Goal: Task Accomplishment & Management: Manage account settings

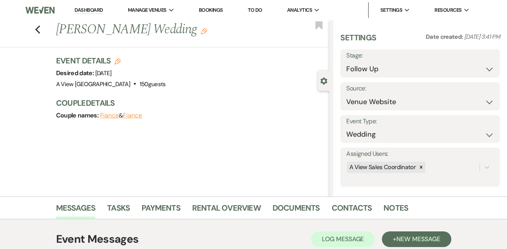
select select "9"
select select "5"
click at [96, 8] on link "Dashboard" at bounding box center [88, 10] width 28 height 7
select select "8"
select select "4"
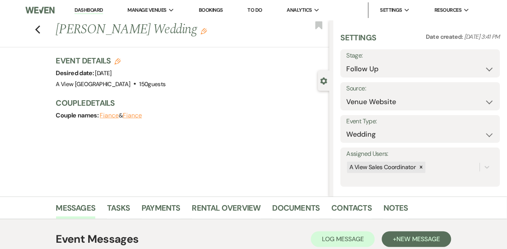
select select "8"
select select "4"
select select "9"
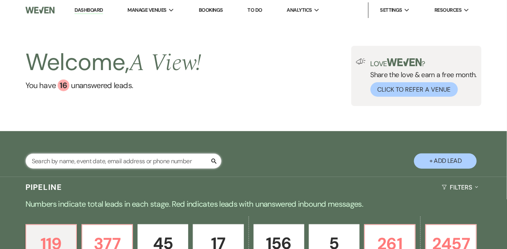
click at [80, 159] on input "text" at bounding box center [123, 161] width 196 height 15
type input "[PERSON_NAME]"
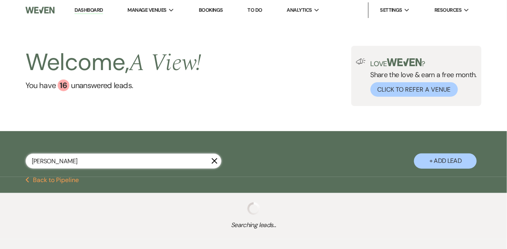
select select "4"
select select "8"
select select "4"
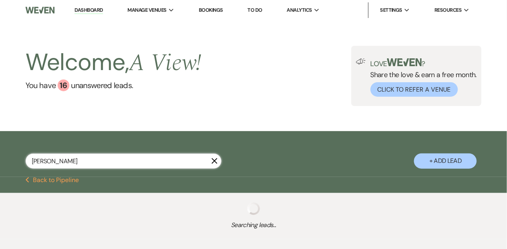
select select "9"
select select "8"
select select "4"
select select "8"
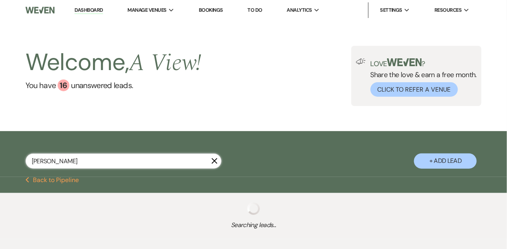
select select "8"
select select "6"
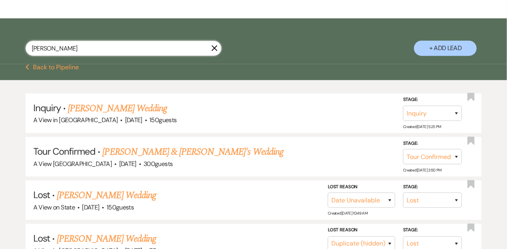
scroll to position [114, 0]
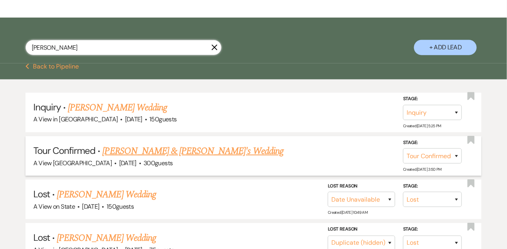
type input "[PERSON_NAME]"
click at [147, 149] on link "[PERSON_NAME] & [PERSON_NAME]'s Wedding" at bounding box center [193, 151] width 181 height 14
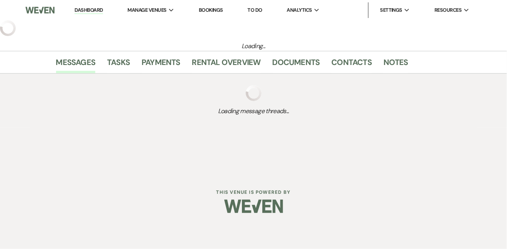
select select "4"
select select "5"
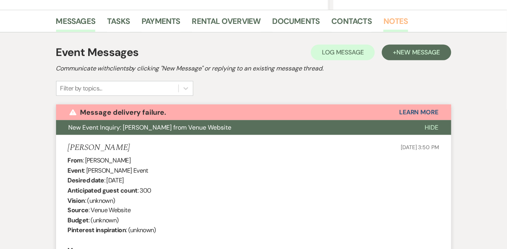
scroll to position [182, 0]
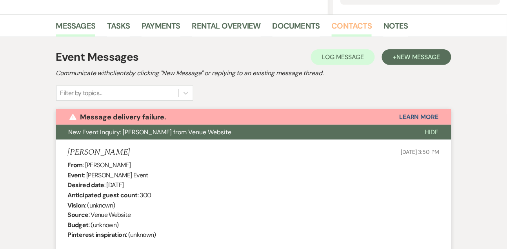
click at [350, 29] on link "Contacts" at bounding box center [352, 28] width 40 height 17
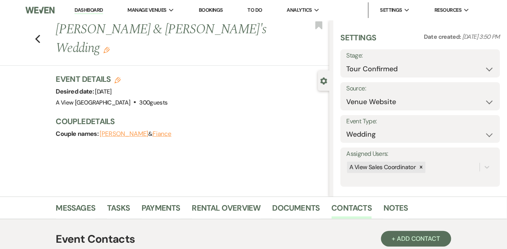
click at [96, 9] on link "Dashboard" at bounding box center [88, 10] width 28 height 7
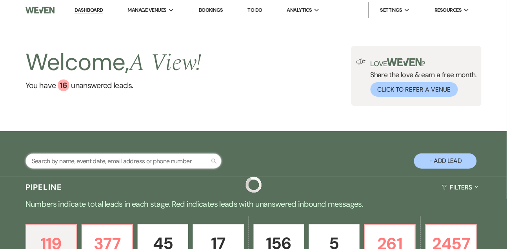
click at [83, 158] on input "text" at bounding box center [123, 161] width 196 height 15
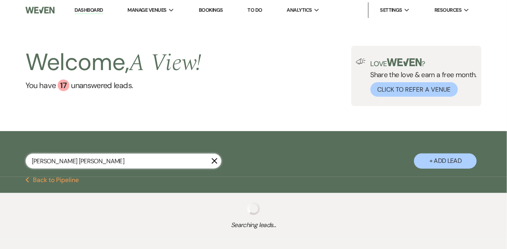
type input "[PERSON_NAME]"
select select "8"
select select "4"
select select "8"
select select "4"
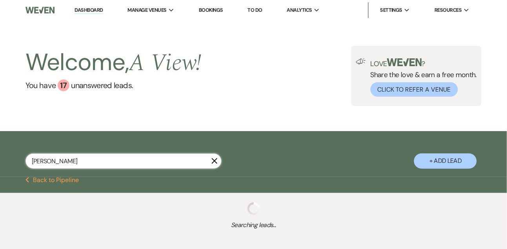
select select "5"
select select "8"
select select "4"
select select "8"
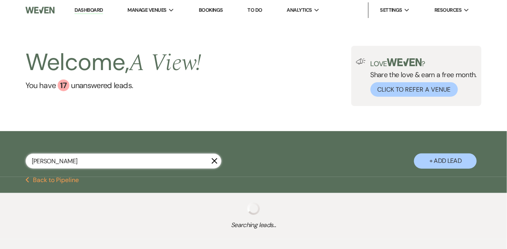
select select "8"
select select "4"
select select "8"
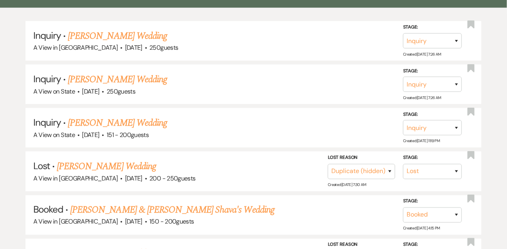
scroll to position [186, 0]
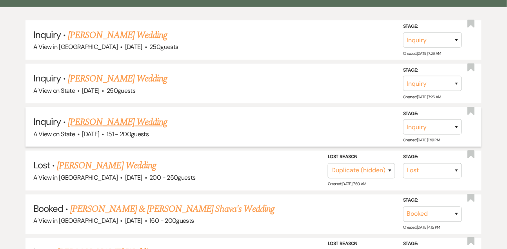
type input "[PERSON_NAME]"
click at [80, 125] on link "[PERSON_NAME] Wedding" at bounding box center [117, 122] width 99 height 14
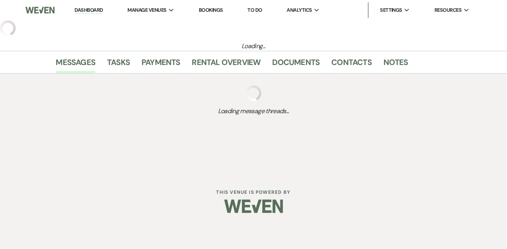
select select "2"
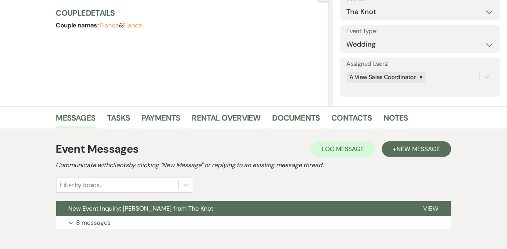
scroll to position [132, 0]
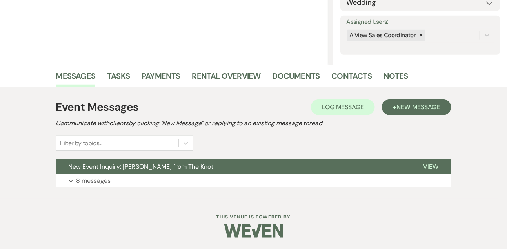
click at [92, 187] on div "Event Messages Log Log Message + New Message Communicate with clients by clicki…" at bounding box center [253, 143] width 395 height 96
click at [92, 177] on p "8 messages" at bounding box center [93, 181] width 34 height 10
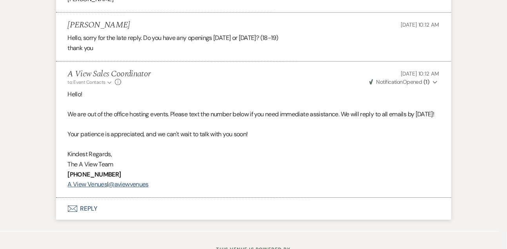
scroll to position [1397, 0]
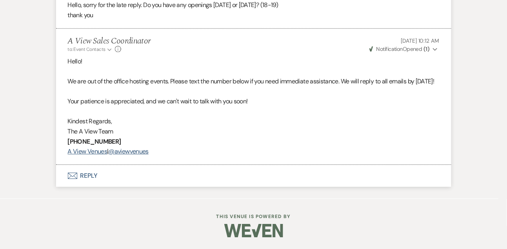
click at [93, 175] on button "Envelope Reply" at bounding box center [253, 176] width 395 height 22
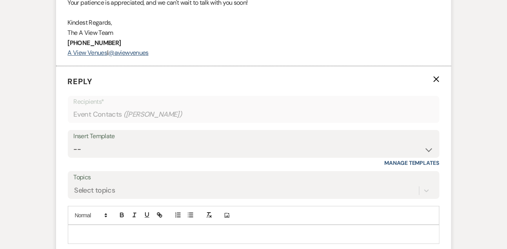
scroll to position [1533, 0]
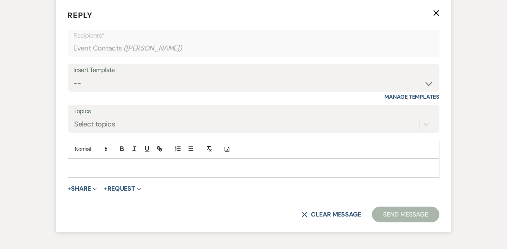
click at [85, 177] on div at bounding box center [253, 168] width 371 height 18
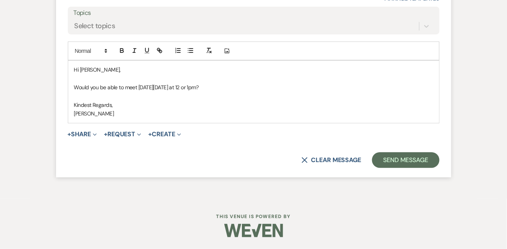
scroll to position [1634, 0]
click at [395, 168] on button "Send Message" at bounding box center [405, 160] width 67 height 16
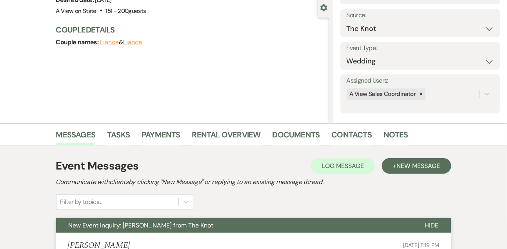
scroll to position [0, 0]
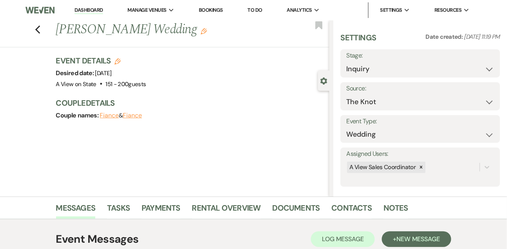
click at [94, 10] on link "Dashboard" at bounding box center [88, 10] width 28 height 7
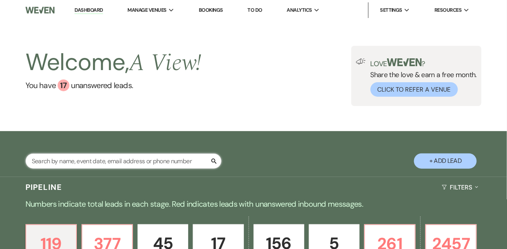
click at [123, 161] on input "text" at bounding box center [123, 161] width 196 height 15
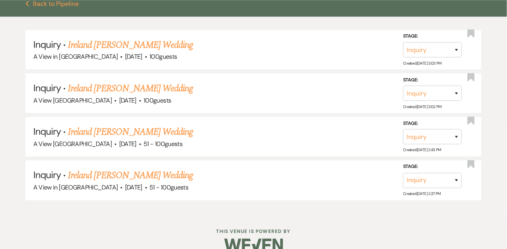
scroll to position [189, 0]
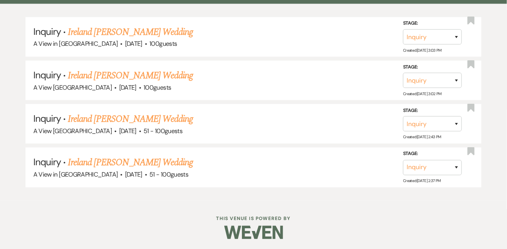
type input "ireland"
click at [426, 167] on select "Inquiry Follow Up Tour Requested Tour Confirmed Toured Proposal Sent Booked Lost" at bounding box center [432, 167] width 59 height 15
select select "8"
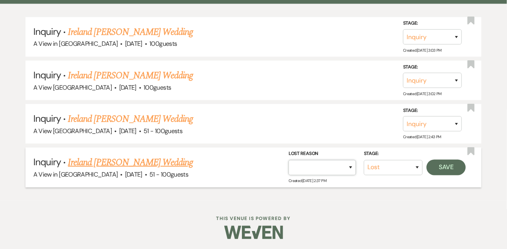
click at [309, 161] on select "Booked Elsewhere Budget Date Unavailable No Response Not a Good Match Capacity …" at bounding box center [321, 167] width 67 height 15
select select "4"
click at [457, 163] on button "Save" at bounding box center [445, 168] width 39 height 16
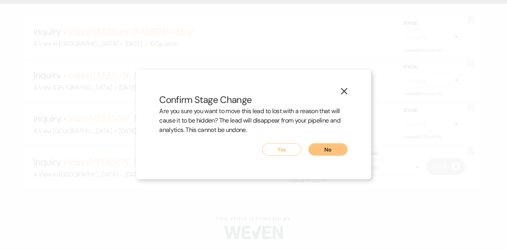
click at [297, 141] on div "Are you sure you want to move this lead to lost with a reason that will cause i…" at bounding box center [254, 125] width 188 height 37
click at [296, 143] on div "Are you sure you want to move this lead to lost with a reason that will cause i…" at bounding box center [254, 125] width 188 height 37
click at [293, 149] on button "Yes" at bounding box center [281, 149] width 39 height 13
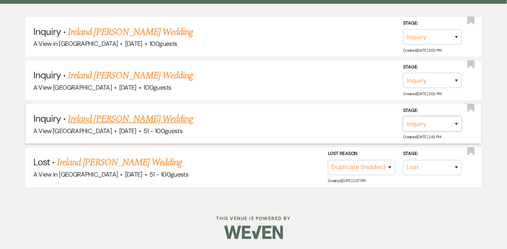
click at [439, 124] on select "Inquiry Follow Up Tour Requested Tour Confirmed Toured Proposal Sent Booked Lost" at bounding box center [432, 123] width 59 height 15
select select "8"
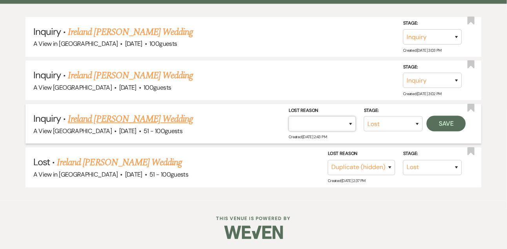
click at [312, 122] on select "Booked Elsewhere Budget Date Unavailable No Response Not a Good Match Capacity …" at bounding box center [321, 123] width 67 height 15
select select "4"
click at [441, 126] on button "Save" at bounding box center [445, 124] width 39 height 16
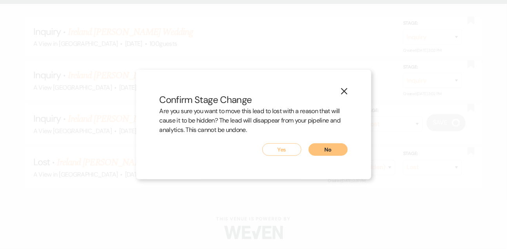
click at [283, 149] on button "Yes" at bounding box center [281, 149] width 39 height 13
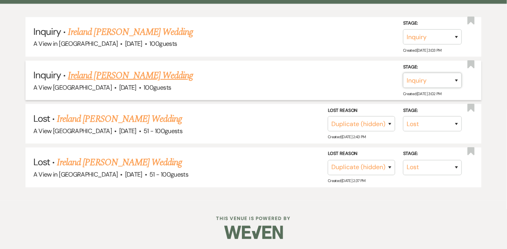
click at [440, 77] on select "Inquiry Follow Up Tour Requested Tour Confirmed Toured Proposal Sent Booked Lost" at bounding box center [432, 80] width 59 height 15
select select "8"
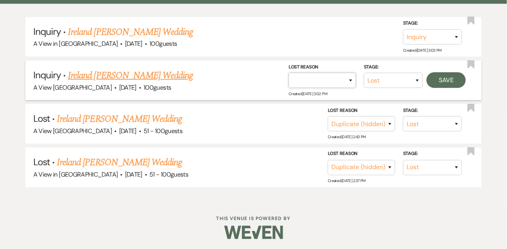
click at [307, 76] on select "Booked Elsewhere Budget Date Unavailable No Response Not a Good Match Capacity …" at bounding box center [321, 80] width 67 height 15
select select "4"
click at [446, 82] on button "Save" at bounding box center [445, 81] width 39 height 16
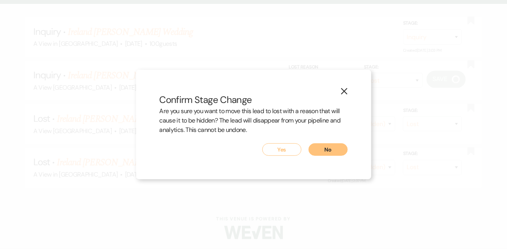
click at [272, 154] on button "Yes" at bounding box center [281, 149] width 39 height 13
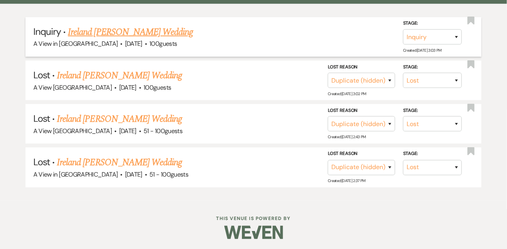
click at [131, 33] on link "Ireland [PERSON_NAME] Wedding" at bounding box center [130, 32] width 125 height 14
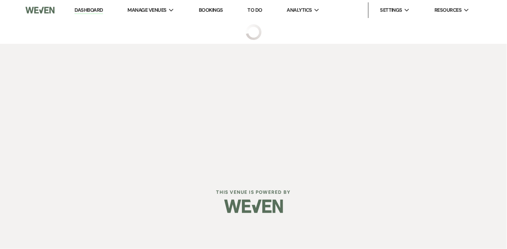
select select "5"
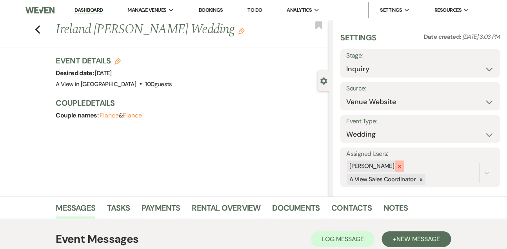
click at [402, 165] on icon at bounding box center [399, 166] width 5 height 5
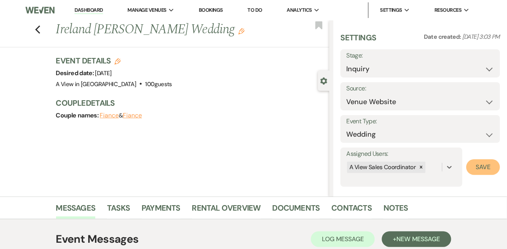
click at [486, 172] on button "Save" at bounding box center [483, 168] width 34 height 16
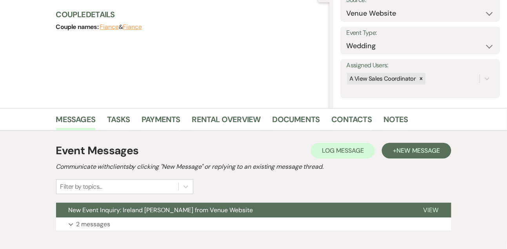
scroll to position [132, 0]
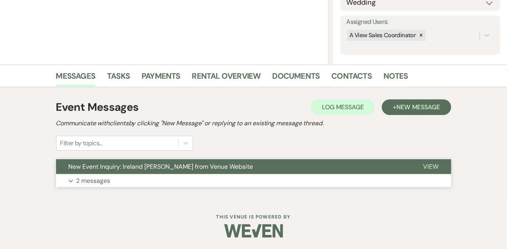
click at [87, 177] on p "2 messages" at bounding box center [93, 181] width 34 height 10
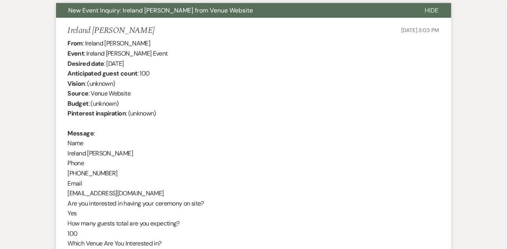
scroll to position [637, 0]
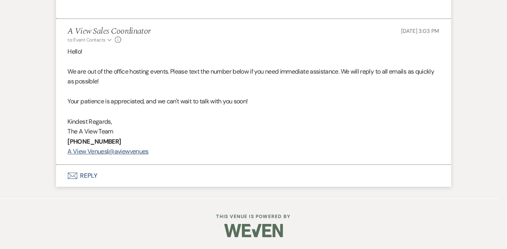
click at [87, 177] on button "Envelope Reply" at bounding box center [253, 176] width 395 height 22
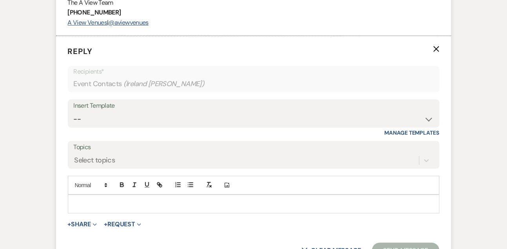
scroll to position [773, 0]
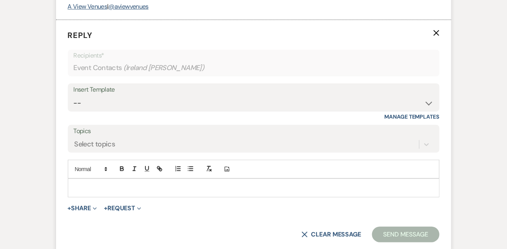
click at [79, 120] on div "Insert Template -- Tour Confirmation Contract (Pre-Booked Leads) Out of office …" at bounding box center [254, 101] width 372 height 37
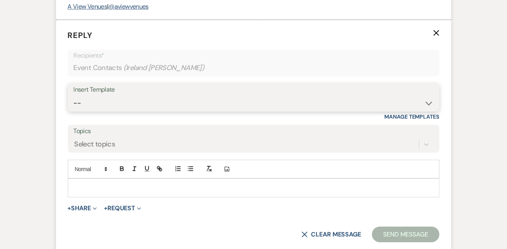
click at [80, 111] on select "-- Tour Confirmation Contract (Pre-Booked Leads) Out of office Inquiry Email Al…" at bounding box center [254, 103] width 360 height 15
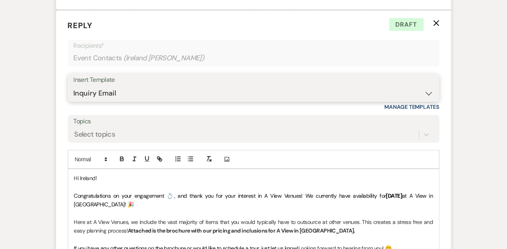
scroll to position [747, 0]
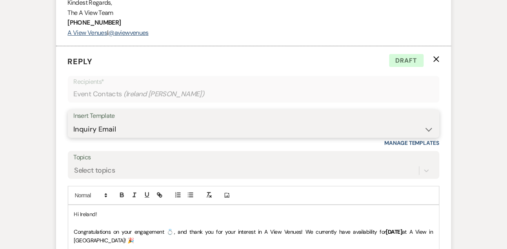
click at [98, 137] on select "-- Tour Confirmation Contract (Pre-Booked Leads) Out of office Inquiry Email Al…" at bounding box center [254, 129] width 360 height 15
select select "3300"
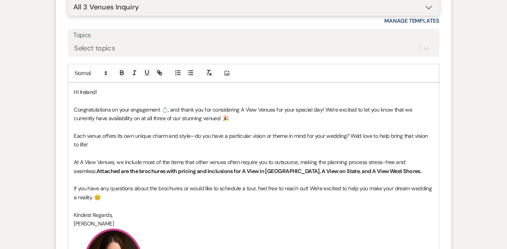
scroll to position [870, 0]
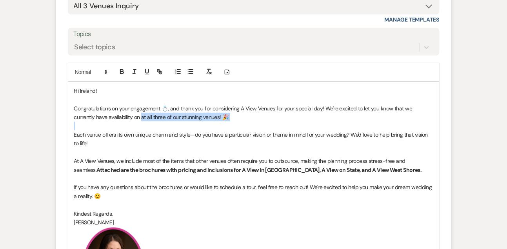
drag, startPoint x: 120, startPoint y: 127, endPoint x: 230, endPoint y: 132, distance: 110.7
click at [230, 132] on div "Hi Ireland! Congratulations on your engagement 💍, and thank you for considering…" at bounding box center [253, 196] width 371 height 228
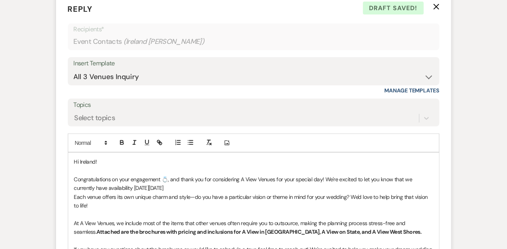
scroll to position [856, 0]
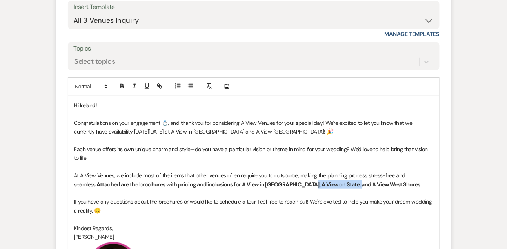
drag, startPoint x: 278, startPoint y: 196, endPoint x: 325, endPoint y: 193, distance: 46.7
click at [325, 188] on strong "Attached are the brochures with pricing and inclusions for A View in [GEOGRAPHI…" at bounding box center [258, 184] width 325 height 7
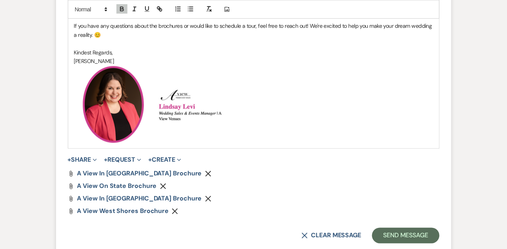
scroll to position [1032, 0]
click at [160, 189] on icon "Remove" at bounding box center [163, 186] width 6 height 6
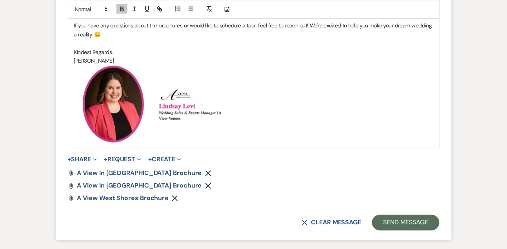
click at [205, 177] on use "button" at bounding box center [208, 174] width 6 height 6
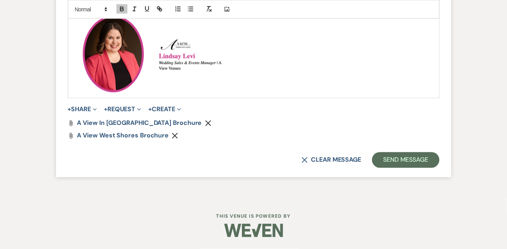
scroll to position [1092, 0]
click at [424, 163] on button "Send Message" at bounding box center [405, 160] width 67 height 16
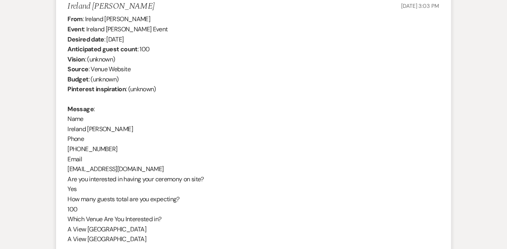
scroll to position [296, 0]
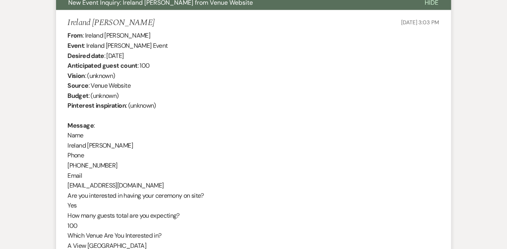
click at [71, 147] on div "From : Ireland [PERSON_NAME] Event : Ireland [PERSON_NAME] Event Desired date :…" at bounding box center [254, 186] width 372 height 311
copy div "Ireland [PERSON_NAME]"
drag, startPoint x: 107, startPoint y: 55, endPoint x: 183, endPoint y: 54, distance: 75.7
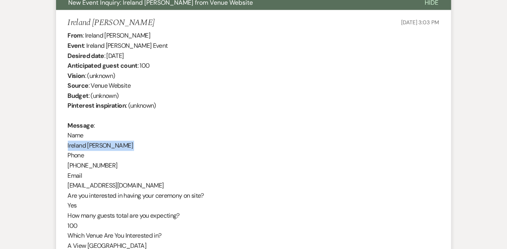
click at [183, 54] on div "From : Ireland [PERSON_NAME] Event : Ireland [PERSON_NAME] Event Desired date :…" at bounding box center [254, 186] width 372 height 311
copy div "[DATE]"
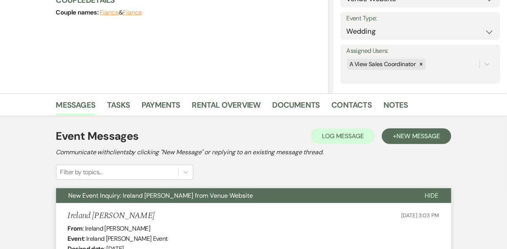
scroll to position [0, 0]
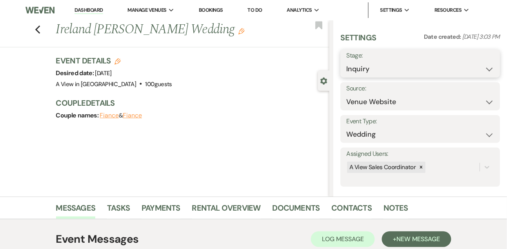
click at [360, 74] on select "Inquiry Follow Up Tour Requested Tour Confirmed Toured Proposal Sent Booked Lost" at bounding box center [420, 69] width 148 height 15
select select "9"
click at [481, 70] on button "Save" at bounding box center [483, 64] width 33 height 16
click at [117, 203] on link "Tasks" at bounding box center [118, 210] width 23 height 17
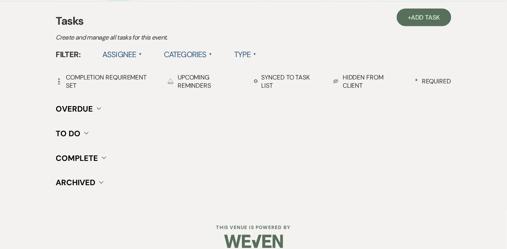
scroll to position [219, 0]
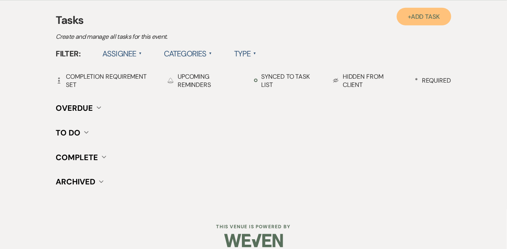
click at [423, 15] on span "Add Task" at bounding box center [425, 17] width 29 height 8
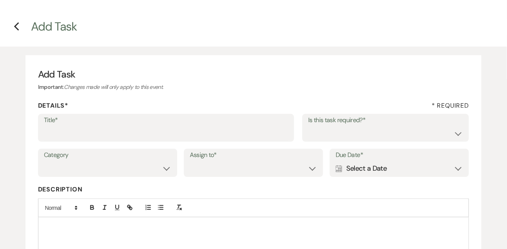
scroll to position [2, 0]
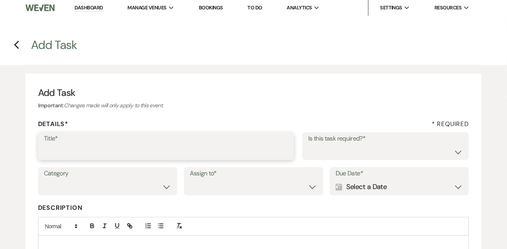
click at [117, 150] on input "Title*" at bounding box center [166, 151] width 245 height 15
type input "1st email follow up"
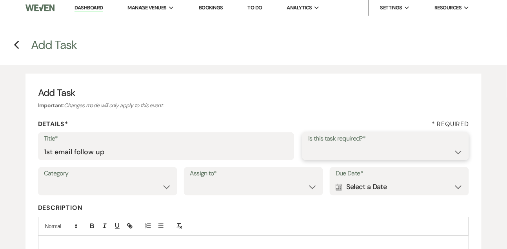
click at [314, 156] on select "Yes No" at bounding box center [385, 151] width 155 height 15
select select "true"
click at [95, 194] on select "Venue Vendors Guests Details Finalize & Share" at bounding box center [107, 187] width 127 height 15
select select "31"
click at [209, 196] on div "Category Venue Vendors Guests Details Finalize & Share Assign to* Venue Client …" at bounding box center [253, 184] width 431 height 35
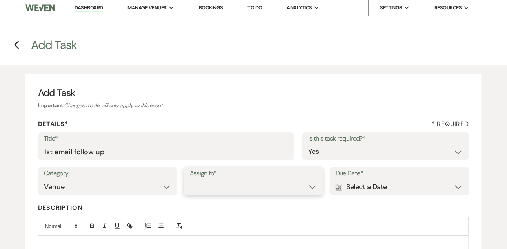
click at [209, 192] on select "Venue Client" at bounding box center [253, 187] width 127 height 15
select select "venueHost"
click at [374, 185] on div "Calendar Select a Date Expand" at bounding box center [399, 187] width 127 height 15
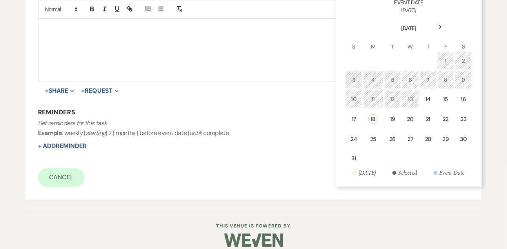
scroll to position [245, 0]
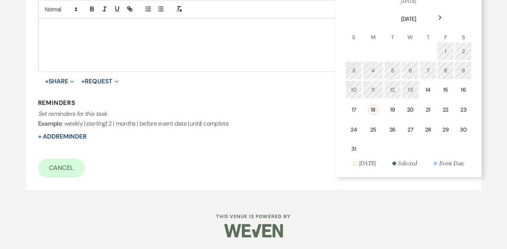
click at [440, 16] on use at bounding box center [440, 18] width 3 height 4
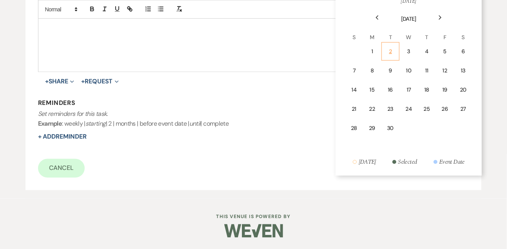
click at [392, 54] on div "2" at bounding box center [389, 51] width 7 height 8
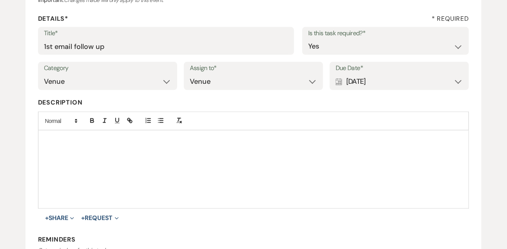
scroll to position [169, 0]
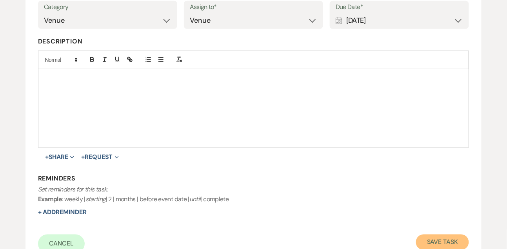
click at [431, 242] on button "Save Task" at bounding box center [442, 243] width 53 height 16
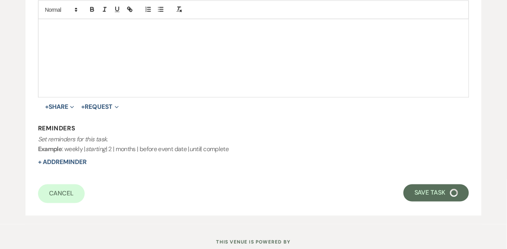
select select "9"
select select "5"
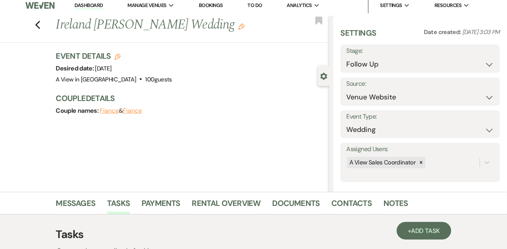
scroll to position [0, 0]
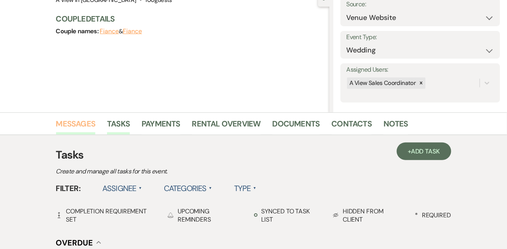
click at [87, 125] on link "Messages" at bounding box center [76, 126] width 40 height 17
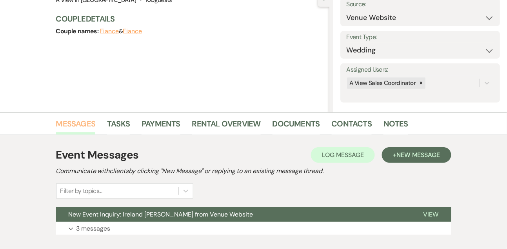
scroll to position [132, 0]
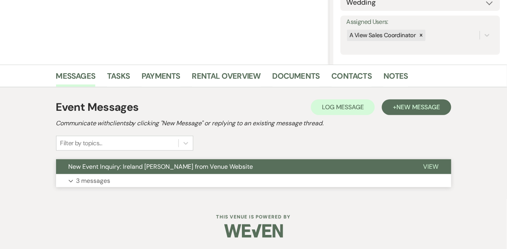
click at [84, 180] on p "3 messages" at bounding box center [93, 181] width 34 height 10
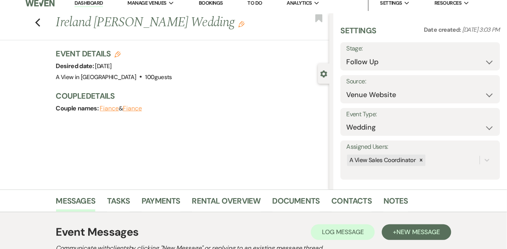
scroll to position [0, 0]
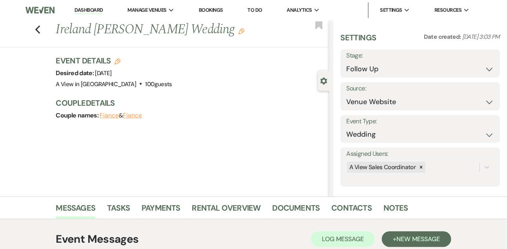
click at [91, 9] on link "Dashboard" at bounding box center [88, 10] width 28 height 7
select select "9"
select select "8"
select select "4"
select select "8"
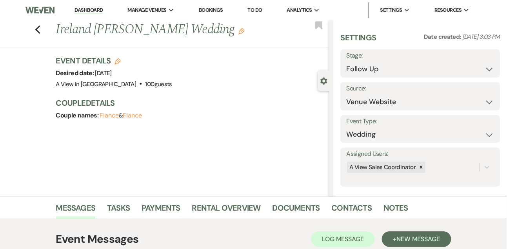
select select "4"
select select "8"
select select "4"
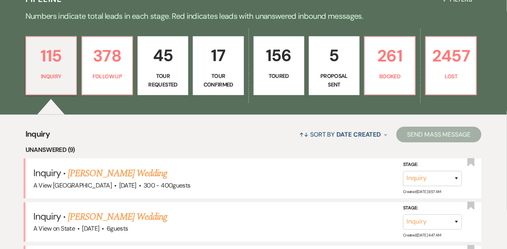
scroll to position [223, 0]
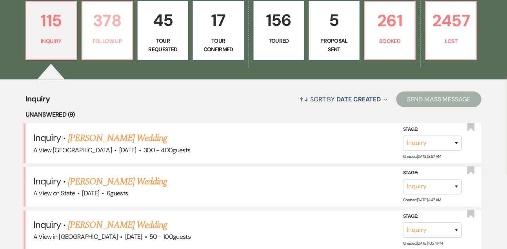
click at [116, 54] on link "378 Follow Up" at bounding box center [107, 30] width 51 height 59
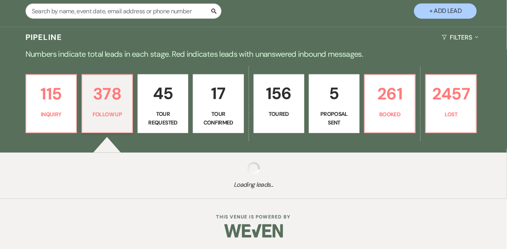
select select "9"
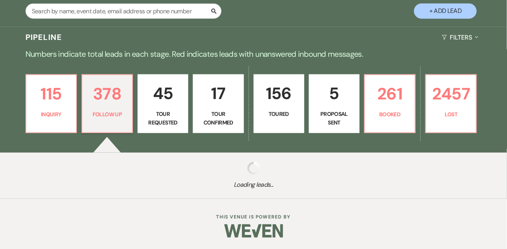
select select "9"
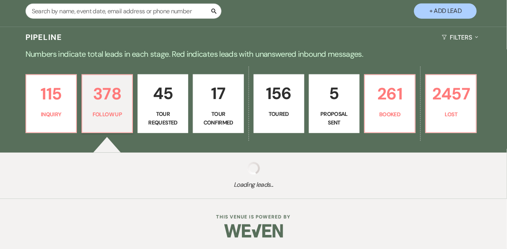
select select "9"
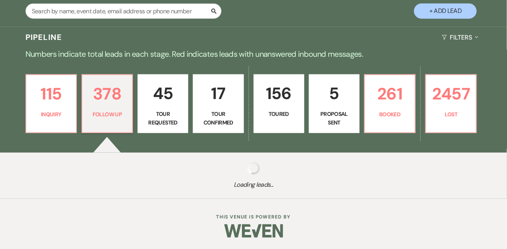
select select "9"
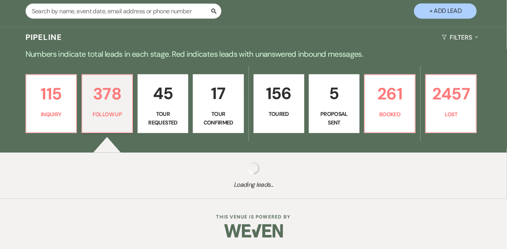
select select "9"
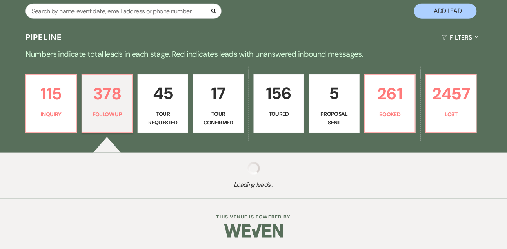
select select "9"
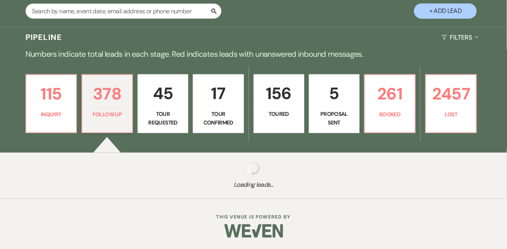
select select "9"
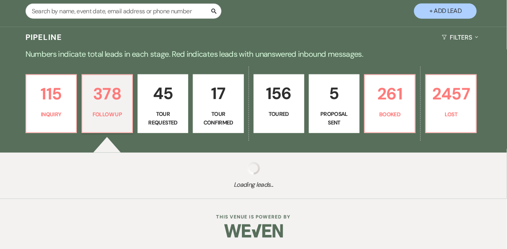
select select "9"
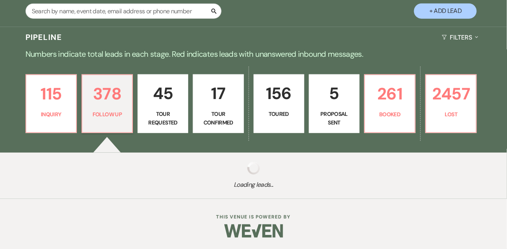
select select "9"
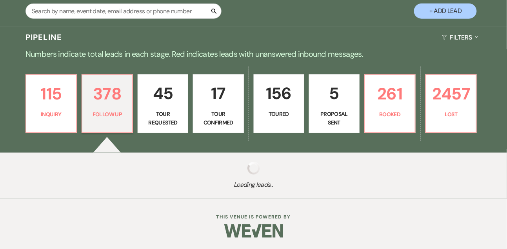
select select "9"
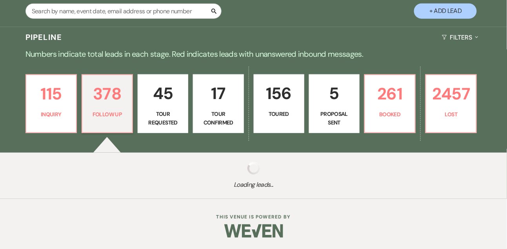
select select "9"
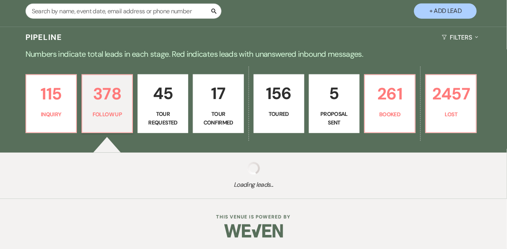
select select "9"
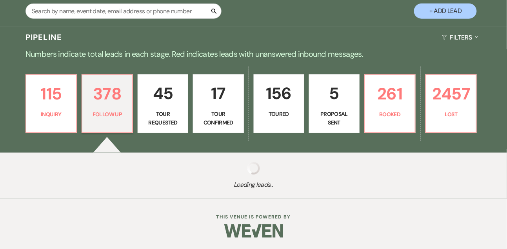
select select "9"
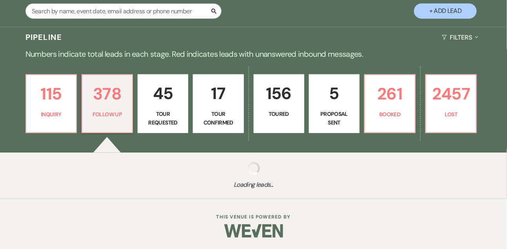
select select "9"
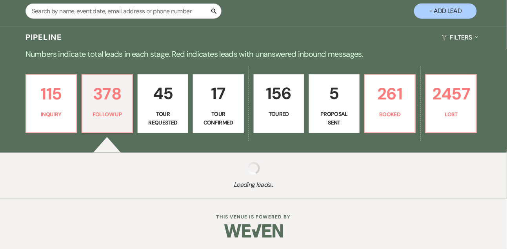
select select "9"
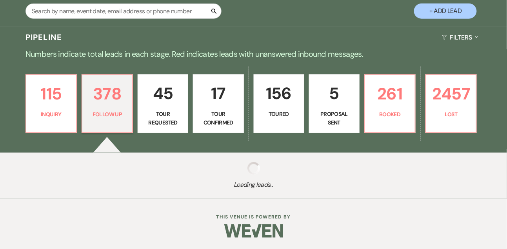
select select "9"
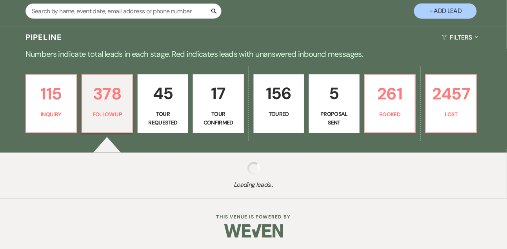
select select "9"
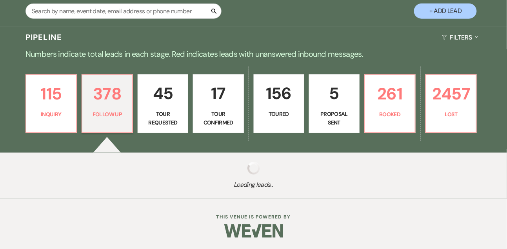
select select "9"
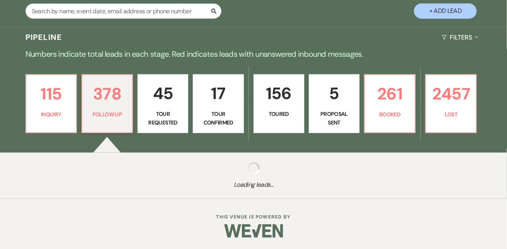
select select "9"
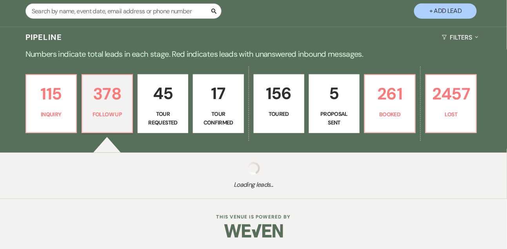
select select "9"
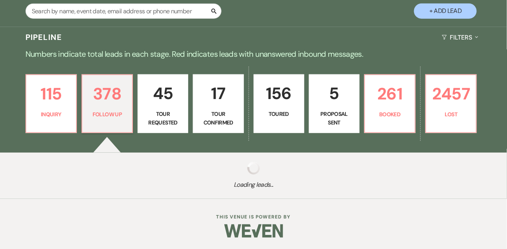
select select "9"
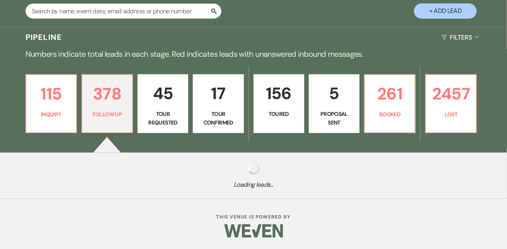
select select "9"
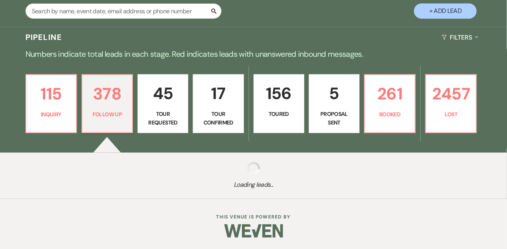
select select "9"
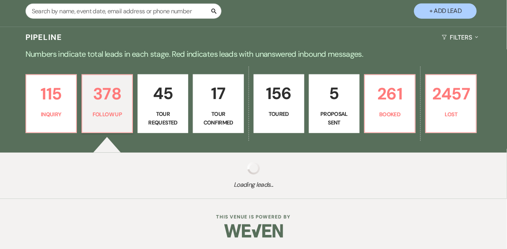
select select "9"
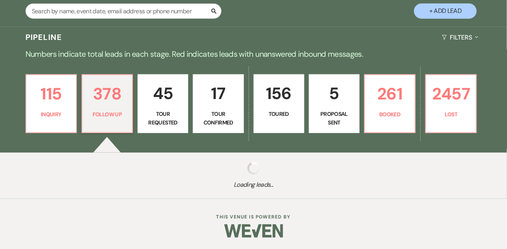
select select "9"
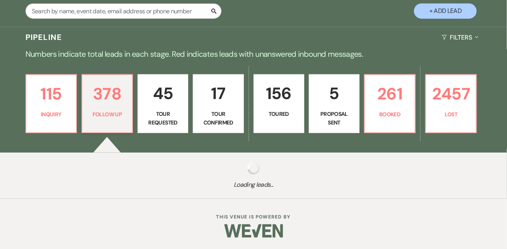
select select "9"
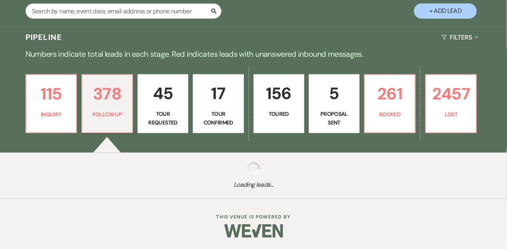
select select "9"
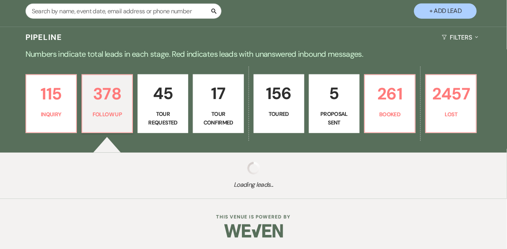
select select "9"
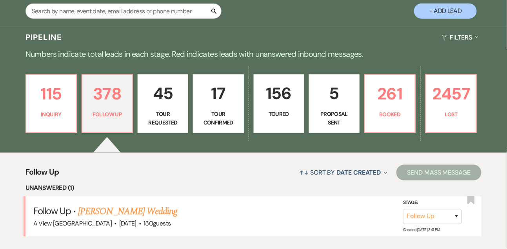
scroll to position [223, 0]
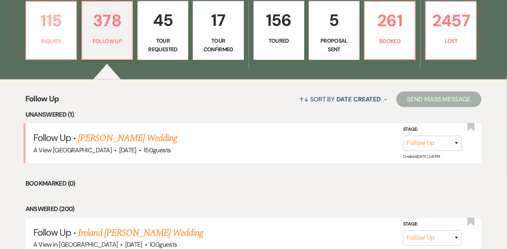
click at [66, 33] on p "115" at bounding box center [51, 20] width 40 height 26
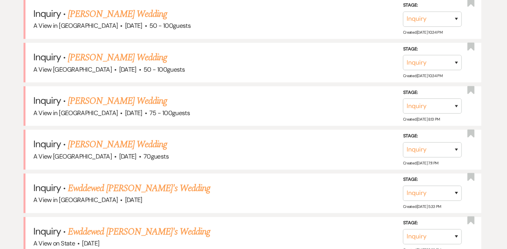
scroll to position [505, 0]
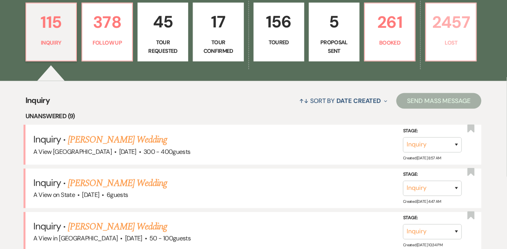
click at [459, 27] on p "2457" at bounding box center [451, 22] width 40 height 26
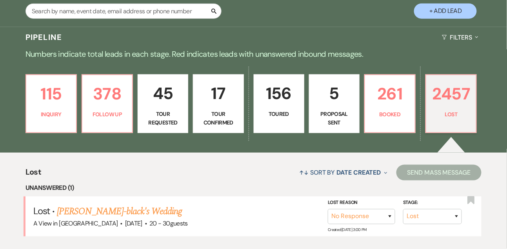
scroll to position [222, 0]
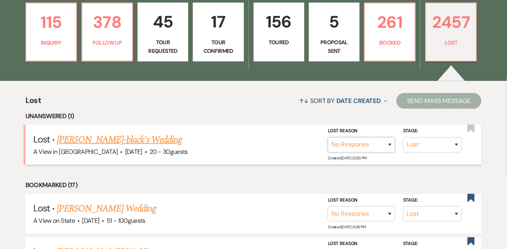
click at [365, 143] on select "Booked Elsewhere Budget Date Unavailable No Response Not a Good Match Capacity …" at bounding box center [361, 145] width 67 height 15
click at [425, 145] on select "Inquiry Follow Up Tour Requested Tour Confirmed Toured Proposal Sent Booked Lost" at bounding box center [432, 145] width 59 height 15
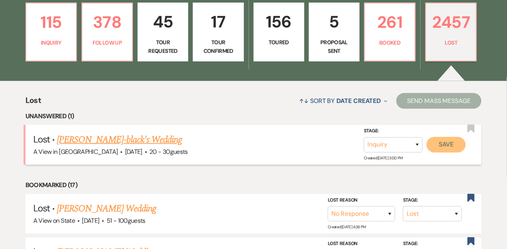
click at [441, 146] on button "Save" at bounding box center [445, 145] width 39 height 16
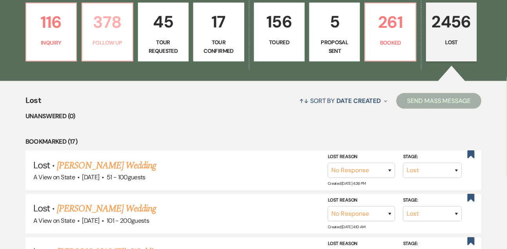
click at [93, 43] on p "Follow Up" at bounding box center [107, 42] width 40 height 9
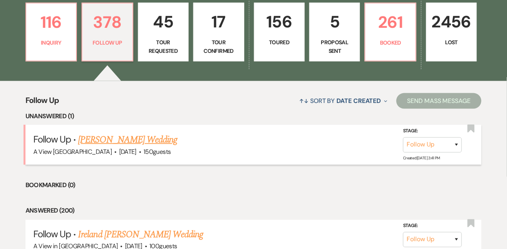
click at [142, 143] on link "[PERSON_NAME] Wedding" at bounding box center [127, 140] width 99 height 14
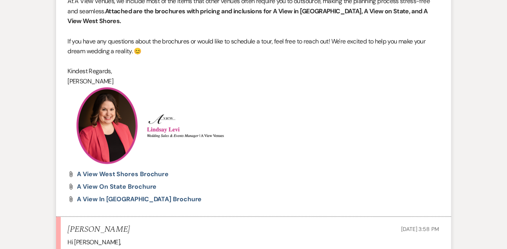
scroll to position [1009, 0]
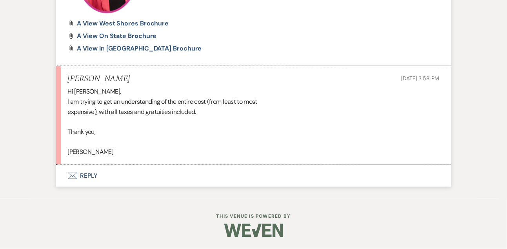
click at [93, 177] on button "Envelope Reply" at bounding box center [253, 176] width 395 height 22
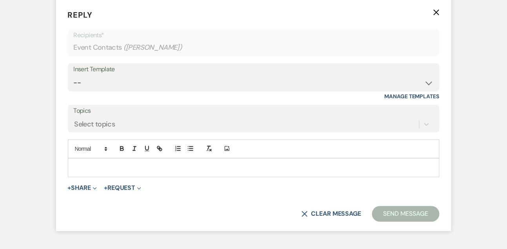
scroll to position [1166, 0]
click at [86, 172] on p at bounding box center [253, 167] width 359 height 9
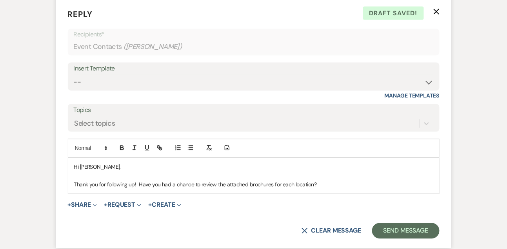
click at [86, 210] on span "+ Share Expand Doc Upload Documents Add Photo Images Pref Vendors Preferred ven…" at bounding box center [82, 205] width 29 height 9
click at [84, 209] on button "+ Share Expand" at bounding box center [82, 205] width 29 height 6
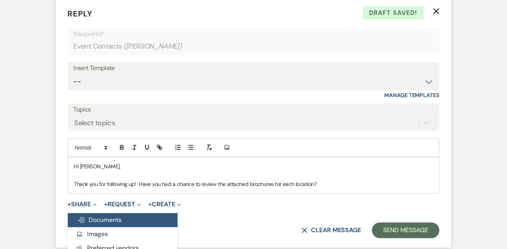
click at [89, 225] on span "Doc Upload Documents" at bounding box center [99, 220] width 45 height 8
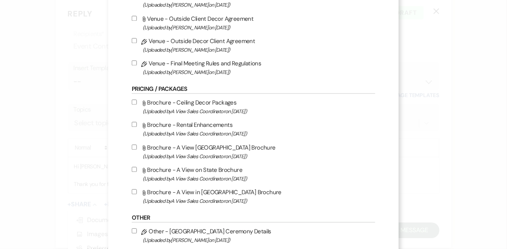
scroll to position [489, 0]
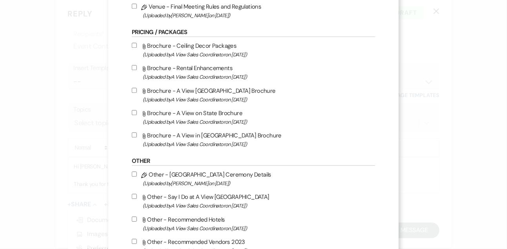
click at [171, 103] on span "(Uploaded by A View Sales Coordinator on [DATE] )" at bounding box center [259, 99] width 232 height 9
click at [137, 93] on input "Attach File Brochure - A View West Shores Brochure (Uploaded by A View Sales Co…" at bounding box center [134, 90] width 5 height 5
click at [168, 119] on label "Attach File Brochure - A View on State Brochure (Uploaded by A View Sales Coord…" at bounding box center [253, 117] width 243 height 18
click at [137, 115] on input "Attach File Brochure - A View on State Brochure (Uploaded by A View Sales Coord…" at bounding box center [134, 112] width 5 height 5
click at [164, 142] on label "Attach File Brochure - A View in [GEOGRAPHIC_DATA] Brochure (Uploaded by A View…" at bounding box center [253, 140] width 243 height 18
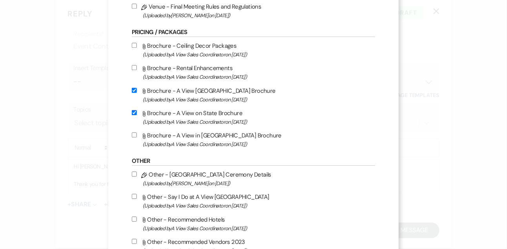
click at [137, 138] on input "Attach File Brochure - A View in [GEOGRAPHIC_DATA] Brochure (Uploaded by A View…" at bounding box center [134, 134] width 5 height 5
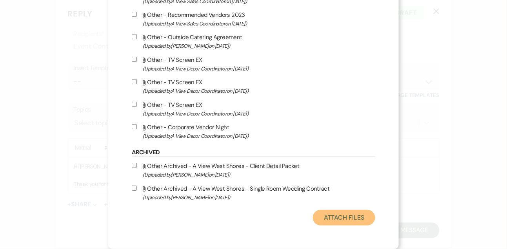
click at [337, 215] on button "Attach Files" at bounding box center [344, 218] width 62 height 16
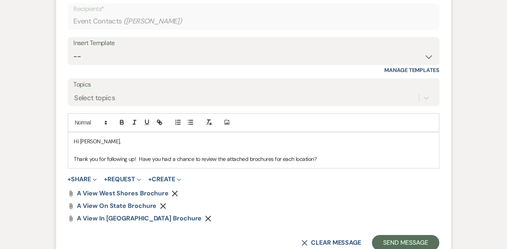
scroll to position [1232, 0]
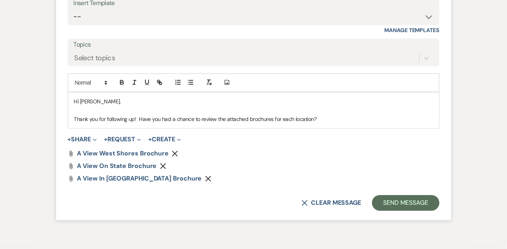
click at [353, 123] on p "Thank you for following up! Have you had a chance to review the attached brochu…" at bounding box center [253, 119] width 359 height 9
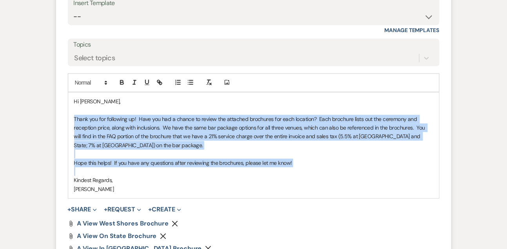
drag, startPoint x: 74, startPoint y: 126, endPoint x: 75, endPoint y: 184, distance: 58.4
click at [75, 184] on div "Hi [PERSON_NAME], Thank you for following up! Have you had a chance to review t…" at bounding box center [253, 146] width 371 height 106
copy div "Thank you for following up! Have you had a chance to review the attached brochu…"
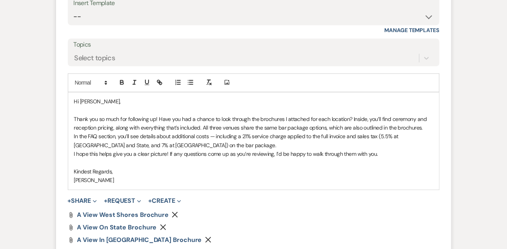
click at [425, 132] on p "Thank you so much for following up! Have you had a chance to look through the b…" at bounding box center [253, 124] width 359 height 18
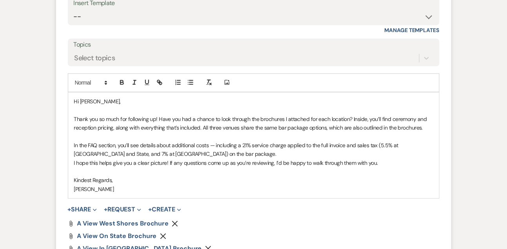
click at [337, 159] on p "In the FAQ section, you’ll see details about additional costs — including a 21%…" at bounding box center [253, 150] width 359 height 18
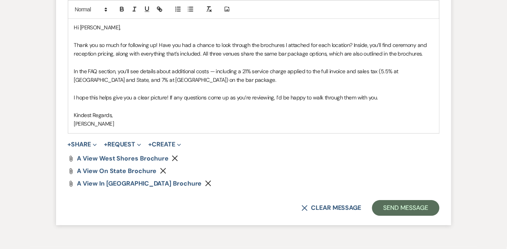
scroll to position [1306, 0]
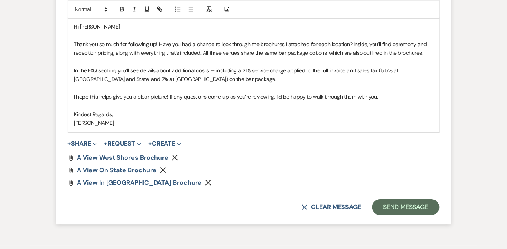
click at [393, 205] on form "Reply X Draft Recipients* Event Contacts ( [PERSON_NAME] ) Insert Template -- T…" at bounding box center [253, 41] width 395 height 366
click at [391, 210] on button "Send Message" at bounding box center [405, 208] width 67 height 16
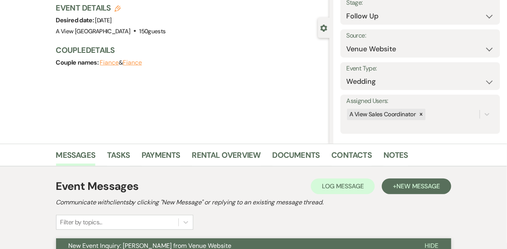
scroll to position [0, 0]
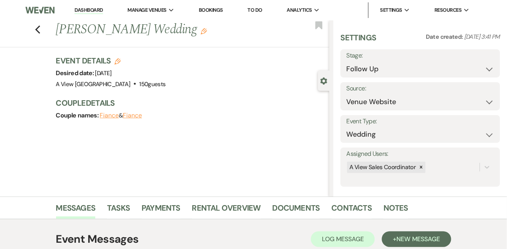
click at [94, 11] on link "Dashboard" at bounding box center [88, 10] width 28 height 7
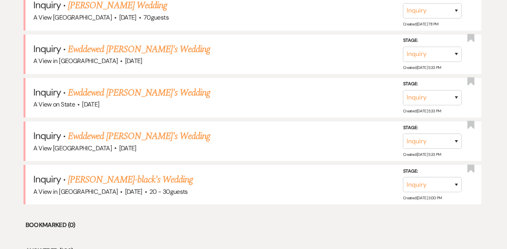
scroll to position [573, 0]
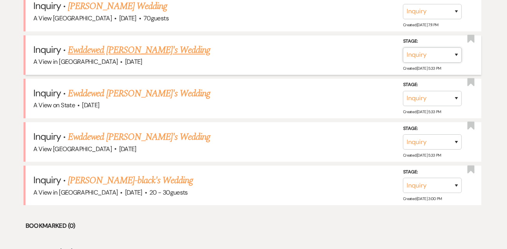
click at [419, 52] on select "Inquiry Follow Up Tour Requested Tour Confirmed Toured Proposal Sent Booked Lost" at bounding box center [432, 54] width 59 height 15
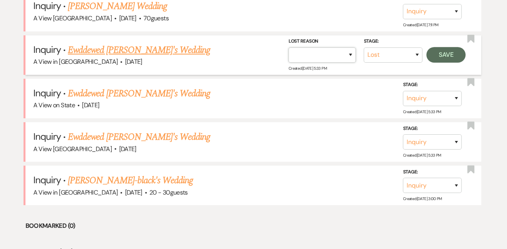
click at [329, 52] on select "Booked Elsewhere Budget Date Unavailable No Response Not a Good Match Capacity …" at bounding box center [321, 54] width 67 height 15
click at [457, 52] on button "Save" at bounding box center [445, 55] width 39 height 16
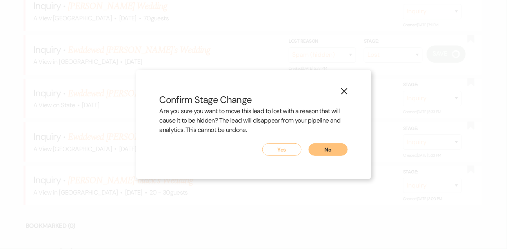
click at [285, 155] on button "Yes" at bounding box center [281, 149] width 39 height 13
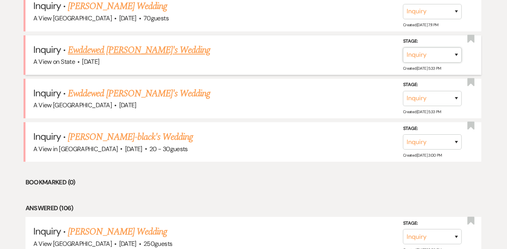
click at [428, 53] on select "Inquiry Follow Up Tour Requested Tour Confirmed Toured Proposal Sent Booked Lost" at bounding box center [432, 54] width 59 height 15
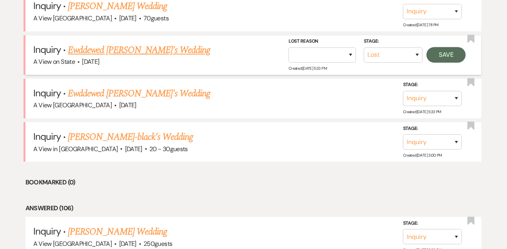
click at [308, 61] on div "Stage: Inquiry Follow Up Tour Requested Tour Confirmed Toured Proposal Sent Boo…" at bounding box center [378, 54] width 181 height 35
click at [306, 52] on select "Booked Elsewhere Budget Date Unavailable No Response Not a Good Match Capacity …" at bounding box center [321, 54] width 67 height 15
click at [450, 52] on button "Save" at bounding box center [445, 55] width 39 height 16
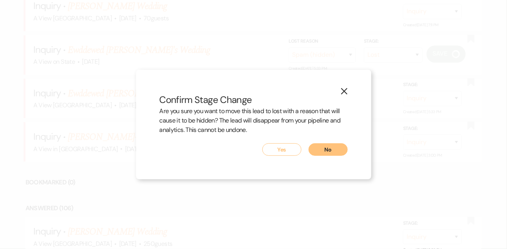
click at [284, 151] on button "Yes" at bounding box center [281, 149] width 39 height 13
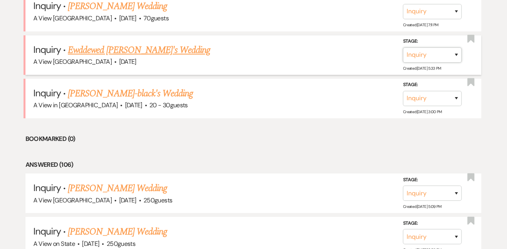
click at [439, 47] on select "Inquiry Follow Up Tour Requested Tour Confirmed Toured Proposal Sent Booked Lost" at bounding box center [432, 54] width 59 height 15
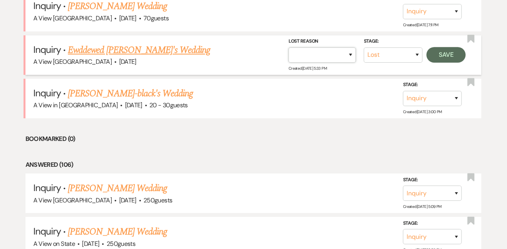
click at [312, 54] on select "Booked Elsewhere Budget Date Unavailable No Response Not a Good Match Capacity …" at bounding box center [321, 54] width 67 height 15
click at [448, 47] on button "Save" at bounding box center [445, 55] width 39 height 16
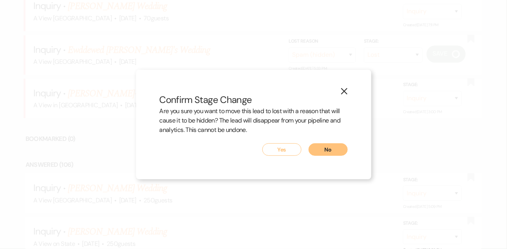
click at [281, 145] on button "Yes" at bounding box center [281, 149] width 39 height 13
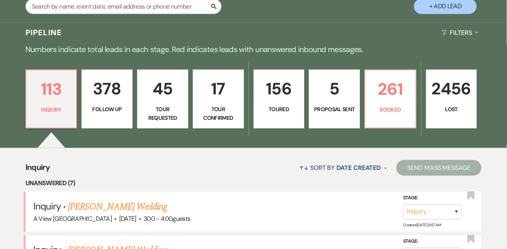
scroll to position [125, 0]
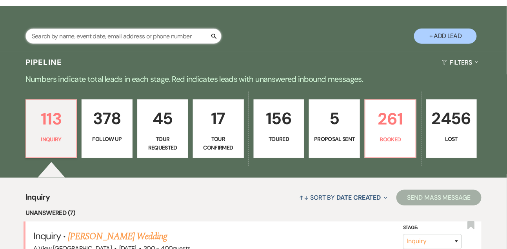
click at [105, 34] on input "text" at bounding box center [123, 36] width 196 height 15
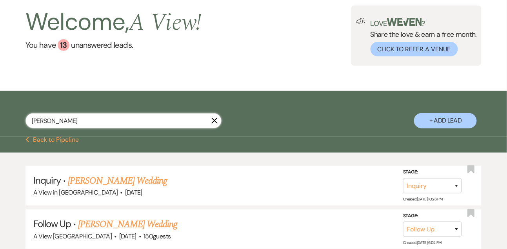
scroll to position [125, 0]
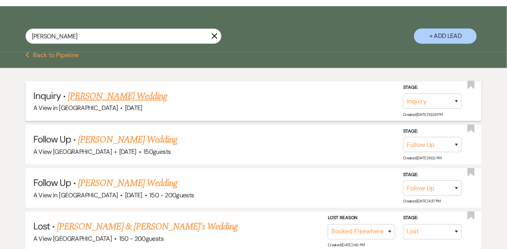
click at [123, 91] on link "[PERSON_NAME] Wedding" at bounding box center [117, 96] width 99 height 14
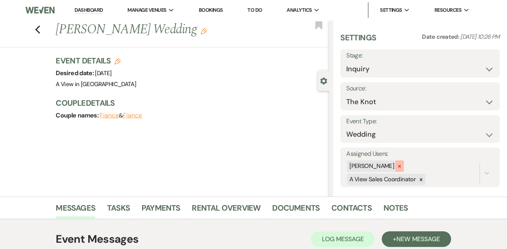
click at [402, 165] on icon at bounding box center [399, 166] width 5 height 5
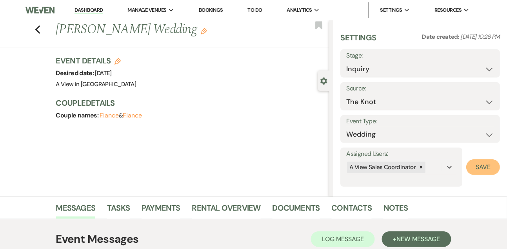
click at [477, 168] on button "Save" at bounding box center [483, 168] width 34 height 16
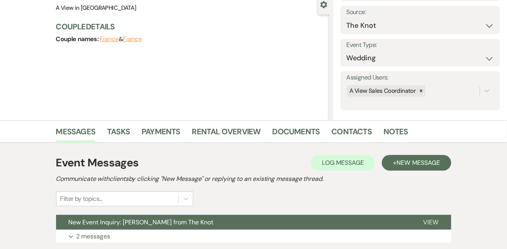
scroll to position [132, 0]
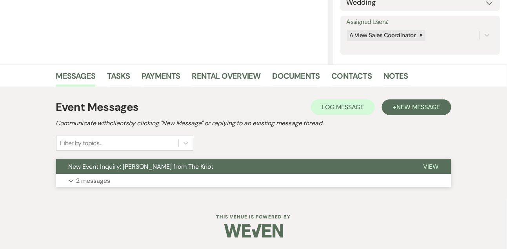
click at [209, 182] on button "Expand 2 messages" at bounding box center [253, 180] width 395 height 13
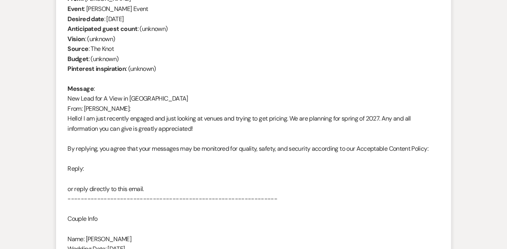
scroll to position [349, 0]
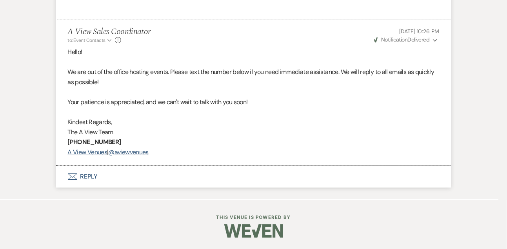
click at [96, 177] on button "Envelope Reply" at bounding box center [253, 177] width 395 height 22
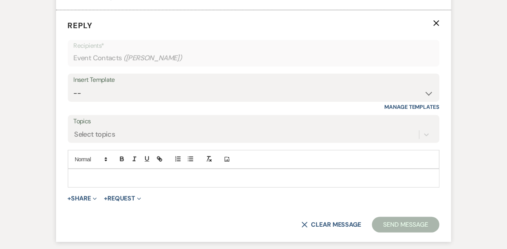
scroll to position [784, 0]
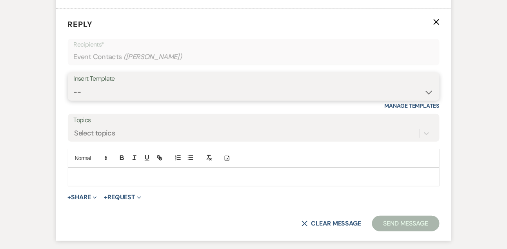
click at [104, 93] on select "-- Tour Confirmation Contract (Pre-Booked Leads) Out of office Inquiry Email Al…" at bounding box center [254, 92] width 360 height 15
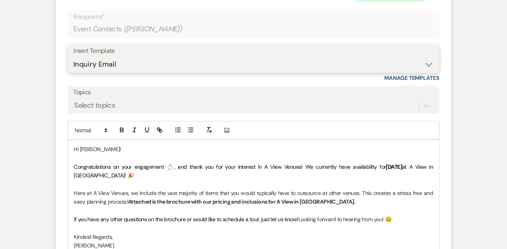
scroll to position [853, 0]
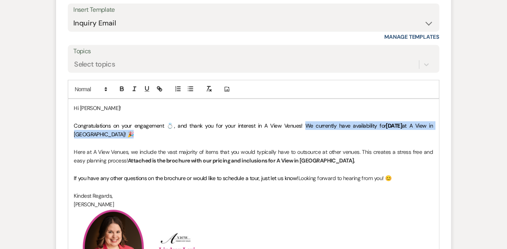
drag, startPoint x: 293, startPoint y: 125, endPoint x: 293, endPoint y: 132, distance: 7.5
click at [293, 132] on p "Congratulations on your engagement 💍, and thank you for your interest in A View…" at bounding box center [253, 131] width 359 height 18
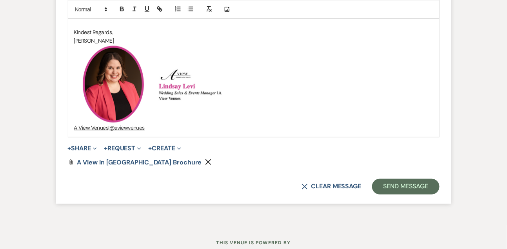
scroll to position [1033, 0]
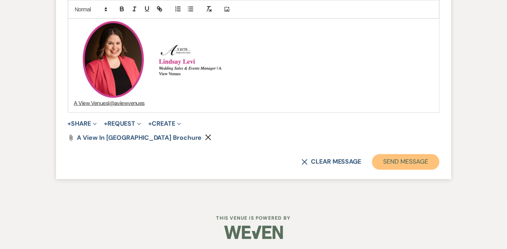
click at [386, 163] on button "Send Message" at bounding box center [405, 162] width 67 height 16
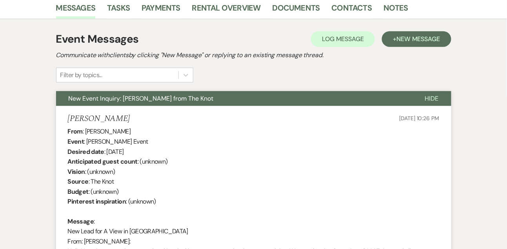
scroll to position [199, 0]
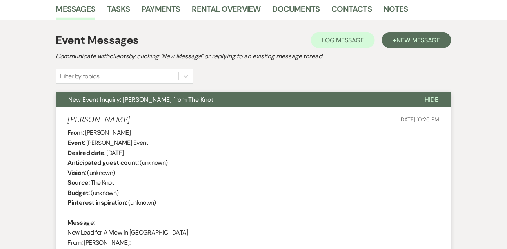
drag, startPoint x: 85, startPoint y: 132, endPoint x: 142, endPoint y: 132, distance: 57.2
copy div "[PERSON_NAME]"
drag, startPoint x: 107, startPoint y: 153, endPoint x: 158, endPoint y: 153, distance: 50.6
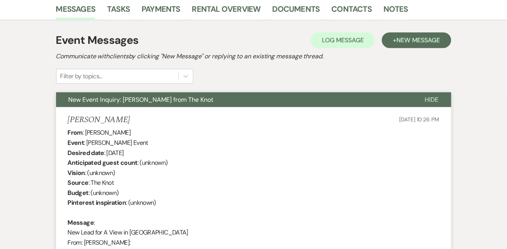
copy div "[DATE]"
click at [165, 122] on div "[PERSON_NAME] [DATE] 10:26 PM" at bounding box center [254, 120] width 372 height 10
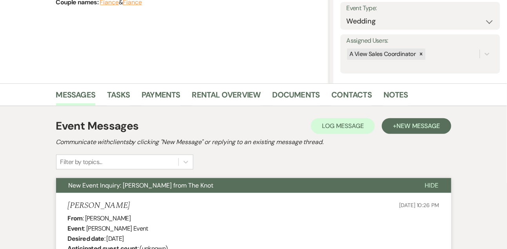
scroll to position [0, 0]
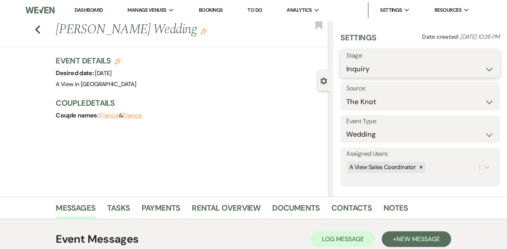
click at [368, 70] on select "Inquiry Follow Up Tour Requested Tour Confirmed Toured Proposal Sent Booked Lost" at bounding box center [420, 69] width 148 height 15
click at [475, 67] on button "Save" at bounding box center [483, 64] width 33 height 16
click at [120, 209] on link "Tasks" at bounding box center [118, 210] width 23 height 17
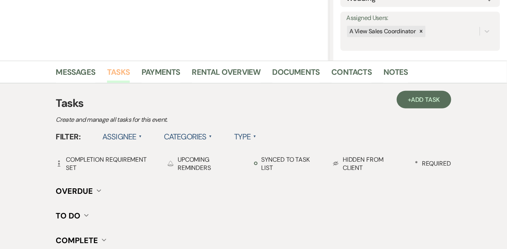
scroll to position [137, 0]
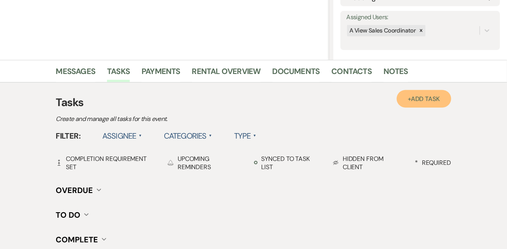
click at [437, 93] on link "+ Add Task" at bounding box center [424, 99] width 54 height 18
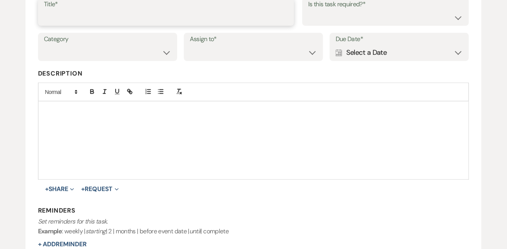
click at [148, 16] on input "Title*" at bounding box center [166, 17] width 245 height 15
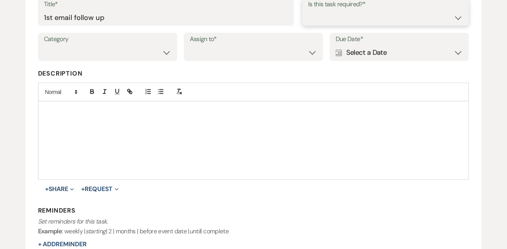
click at [376, 18] on select "Yes No" at bounding box center [385, 17] width 155 height 15
click at [141, 58] on select "Venue Vendors Guests Details Finalize & Share" at bounding box center [107, 52] width 127 height 15
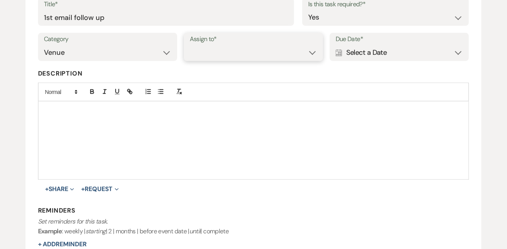
click at [233, 51] on select "Venue Client" at bounding box center [253, 52] width 127 height 15
click at [357, 52] on div "Calendar Select a Date Expand" at bounding box center [399, 52] width 127 height 15
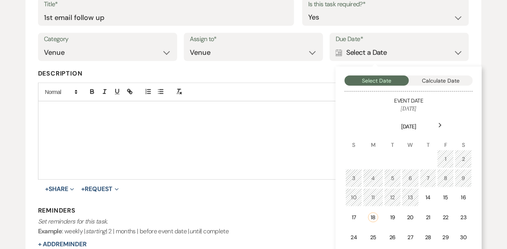
click at [441, 125] on use at bounding box center [440, 125] width 3 height 4
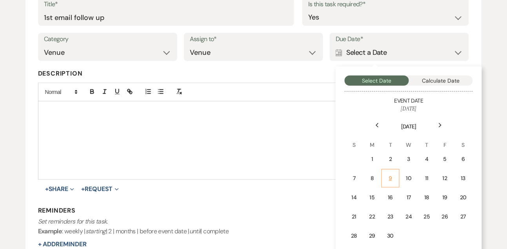
click at [388, 178] on div "9" at bounding box center [389, 178] width 7 height 8
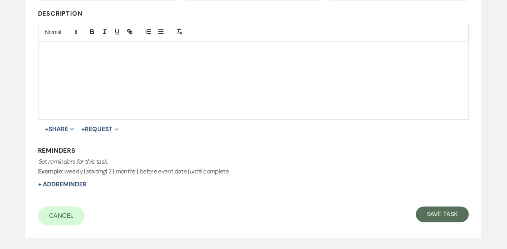
scroll to position [245, 0]
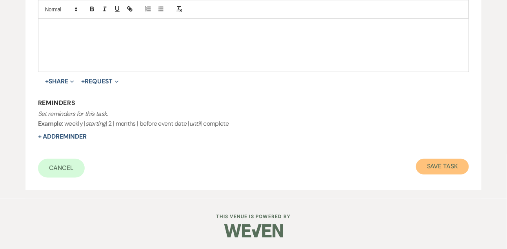
click at [434, 166] on button "Save Task" at bounding box center [442, 167] width 53 height 16
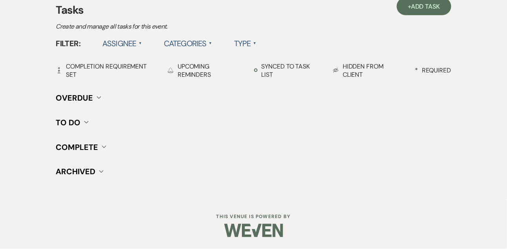
scroll to position [137, 0]
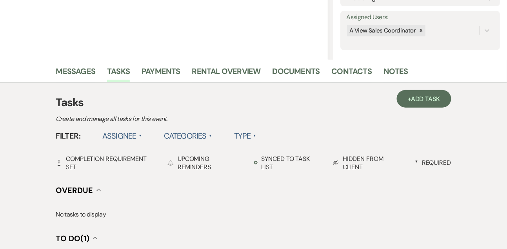
click at [77, 83] on div "+ Add Task Tasks Create and manage all tasks for this event. Filter: Assignee ▲…" at bounding box center [253, 226] width 447 height 287
click at [76, 75] on link "Messages" at bounding box center [76, 73] width 40 height 17
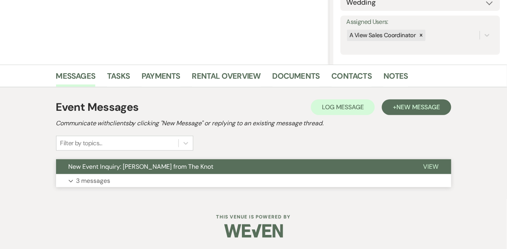
click at [96, 177] on p "3 messages" at bounding box center [93, 181] width 34 height 10
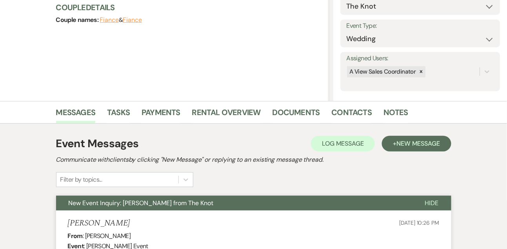
scroll to position [89, 0]
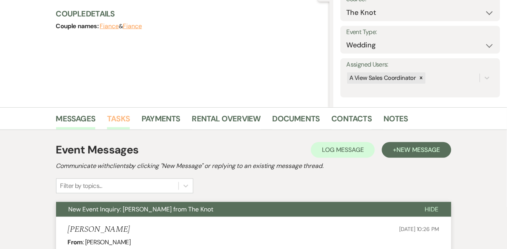
click at [114, 121] on link "Tasks" at bounding box center [118, 120] width 23 height 17
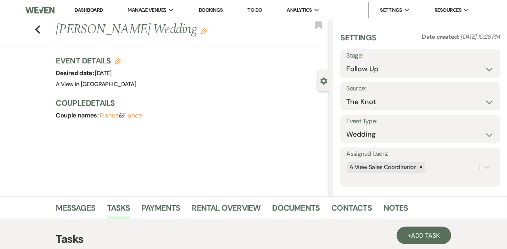
click at [93, 8] on link "Dashboard" at bounding box center [88, 10] width 28 height 7
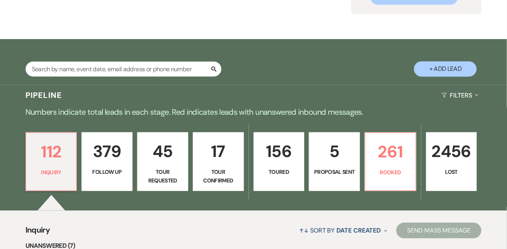
scroll to position [62, 0]
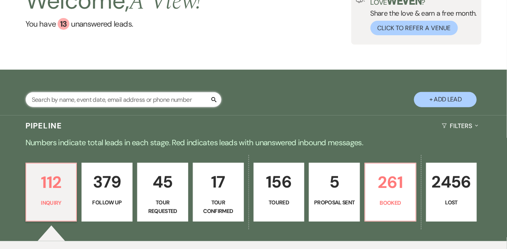
click at [66, 100] on input "text" at bounding box center [123, 99] width 196 height 15
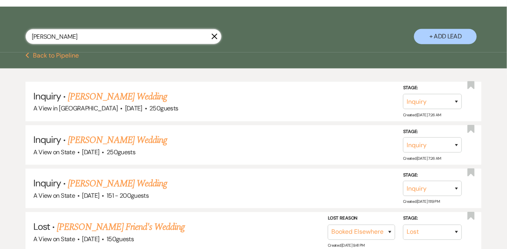
scroll to position [125, 0]
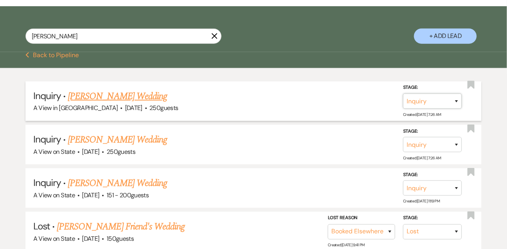
click at [418, 107] on select "Inquiry Follow Up Tour Requested Tour Confirmed Toured Proposal Sent Booked Lost" at bounding box center [432, 101] width 59 height 15
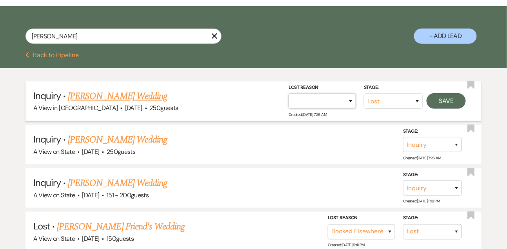
click at [301, 103] on select "Booked Elsewhere Budget Date Unavailable No Response Not a Good Match Capacity …" at bounding box center [321, 101] width 67 height 15
click at [441, 95] on button "Save" at bounding box center [445, 101] width 39 height 16
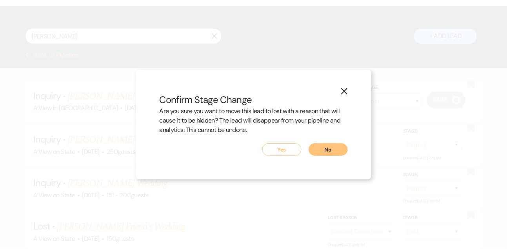
click at [278, 142] on div "Are you sure you want to move this lead to lost with a reason that will cause i…" at bounding box center [254, 125] width 188 height 37
click at [278, 146] on button "Yes" at bounding box center [281, 149] width 39 height 13
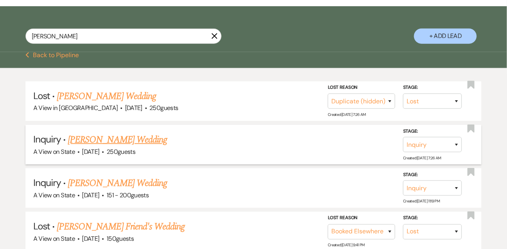
click at [134, 140] on link "[PERSON_NAME] Wedding" at bounding box center [117, 140] width 99 height 14
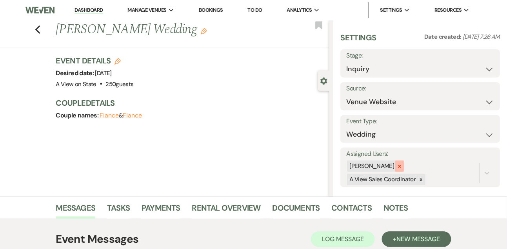
click at [404, 170] on div at bounding box center [399, 166] width 9 height 11
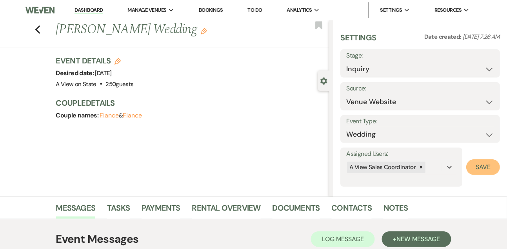
click at [492, 167] on button "Save" at bounding box center [483, 168] width 34 height 16
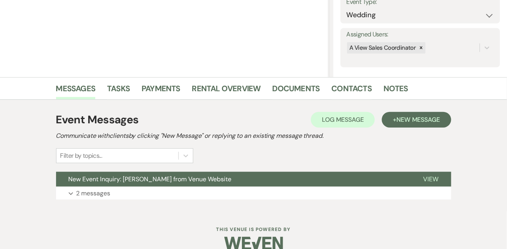
scroll to position [132, 0]
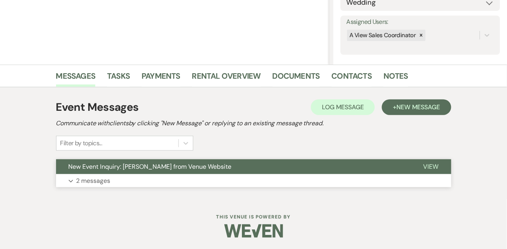
click at [131, 183] on button "Expand 2 messages" at bounding box center [253, 180] width 395 height 13
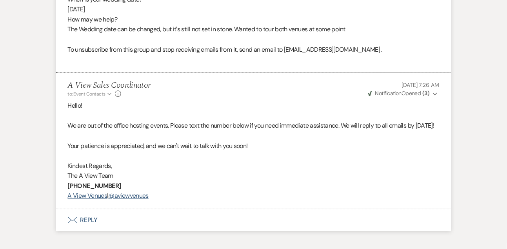
scroll to position [637, 0]
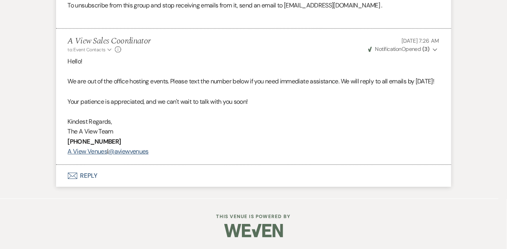
click at [85, 178] on button "Envelope Reply" at bounding box center [253, 176] width 395 height 22
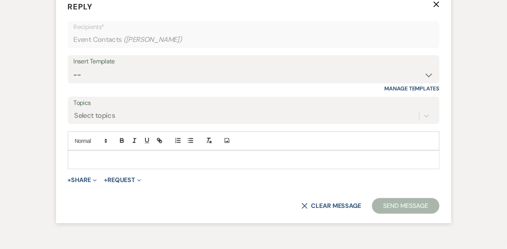
scroll to position [794, 0]
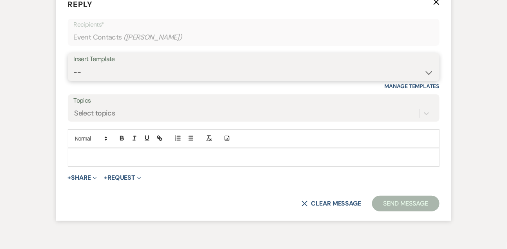
click at [103, 80] on select "-- Tour Confirmation Contract (Pre-Booked Leads) Out of office Inquiry Email Al…" at bounding box center [254, 72] width 360 height 15
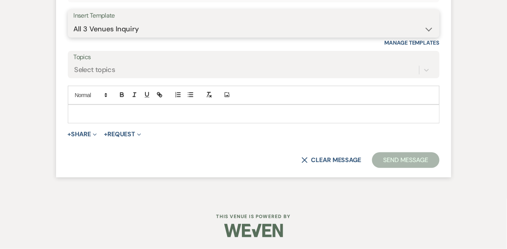
scroll to position [1103, 0]
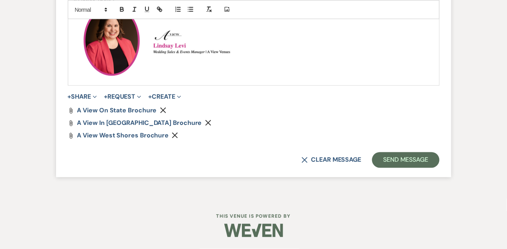
click at [174, 137] on use "button" at bounding box center [175, 136] width 6 height 6
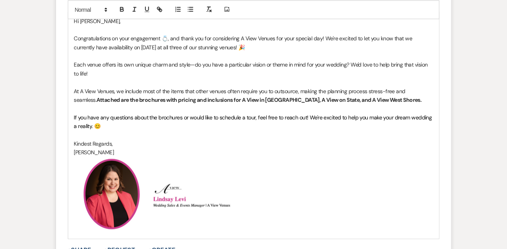
scroll to position [912, 0]
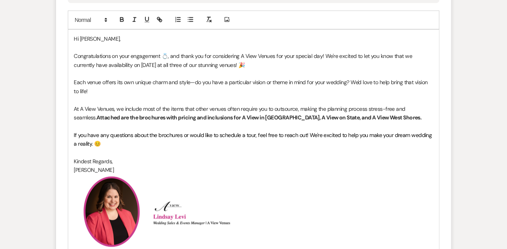
click at [282, 121] on strong "Attached are the brochures with pricing and inclusions for A View in [GEOGRAPHI…" at bounding box center [258, 117] width 325 height 7
drag, startPoint x: 330, startPoint y: 138, endPoint x: 401, endPoint y: 139, distance: 71.3
click at [401, 122] on p "At A View Venues, we include most of the items that other venues often require …" at bounding box center [253, 114] width 359 height 18
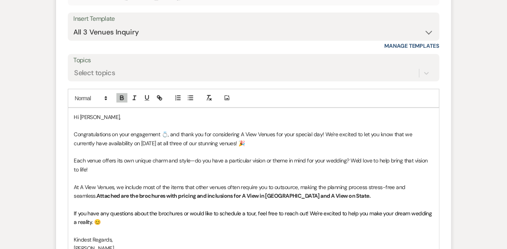
scroll to position [849, 0]
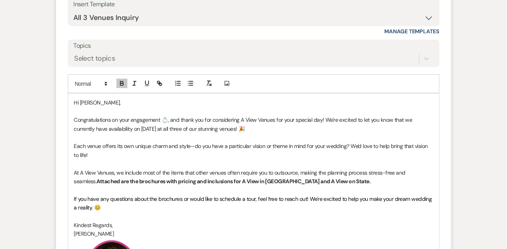
drag, startPoint x: 151, startPoint y: 149, endPoint x: 255, endPoint y: 149, distance: 103.9
click at [255, 133] on p "Congratulations on your engagement 💍, and thank you for considering A View Venu…" at bounding box center [253, 125] width 359 height 18
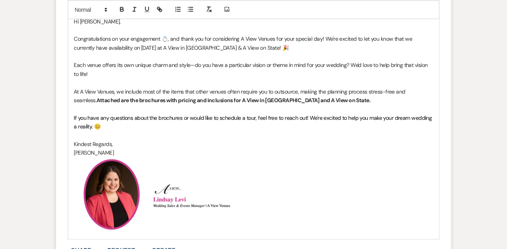
scroll to position [931, 0]
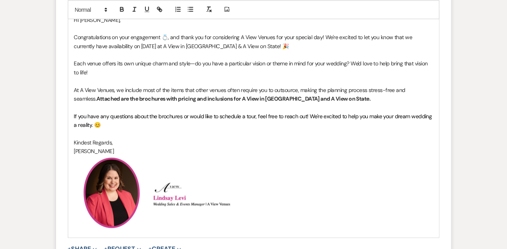
click at [252, 112] on p at bounding box center [253, 107] width 359 height 9
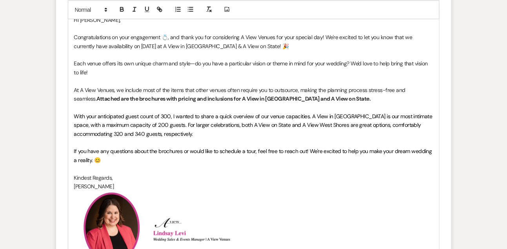
click at [168, 132] on span "With your anticipated guest count of 300, I wanted to share a quick overview of…" at bounding box center [253, 125] width 359 height 25
click at [236, 138] on span "With your anticipated guest count of 250, I wanted to share a quick overview of…" at bounding box center [253, 125] width 359 height 25
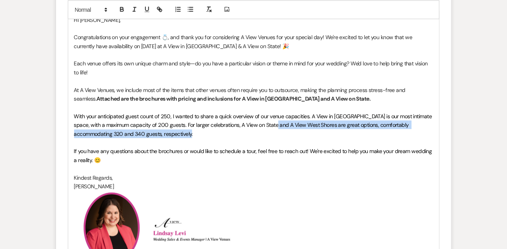
drag, startPoint x: 263, startPoint y: 144, endPoint x: 388, endPoint y: 151, distance: 125.6
click at [388, 138] on p "With your anticipated guest count of 250, I wanted to share a quick overview of…" at bounding box center [253, 125] width 359 height 26
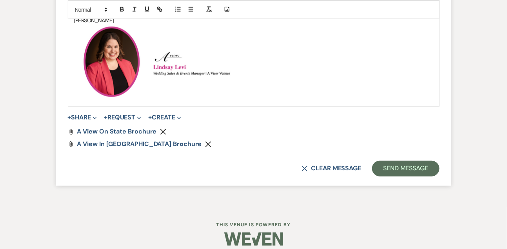
scroll to position [1100, 0]
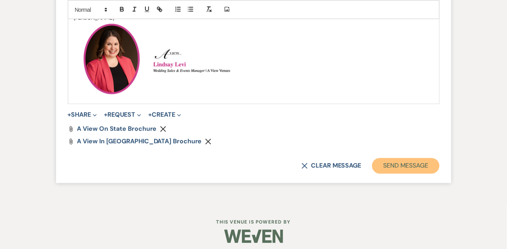
click at [403, 174] on button "Send Message" at bounding box center [405, 166] width 67 height 16
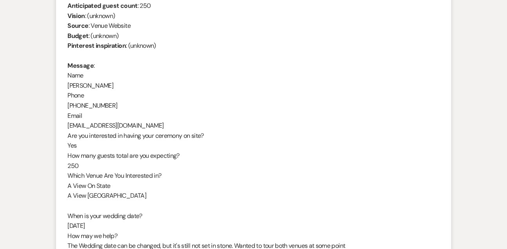
scroll to position [305, 0]
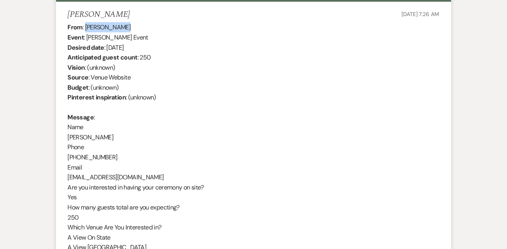
drag, startPoint x: 85, startPoint y: 25, endPoint x: 131, endPoint y: 27, distance: 45.1
click at [131, 27] on div "From : [PERSON_NAME] Event : [PERSON_NAME] Event Desired date : [DATE] Anticipa…" at bounding box center [254, 177] width 372 height 311
copy div "[PERSON_NAME]"
drag, startPoint x: 107, startPoint y: 46, endPoint x: 178, endPoint y: 49, distance: 71.0
click at [178, 49] on div "From : [PERSON_NAME] Event : [PERSON_NAME] Event Desired date : [DATE] Anticipa…" at bounding box center [254, 177] width 372 height 311
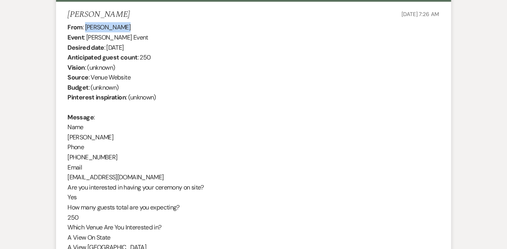
copy div "[DATE]"
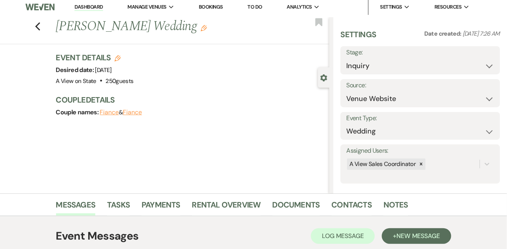
scroll to position [0, 0]
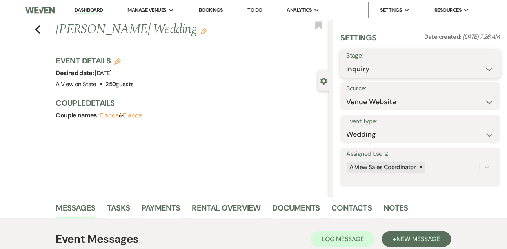
click at [355, 67] on select "Inquiry Follow Up Tour Requested Tour Confirmed Toured Proposal Sent Booked Lost" at bounding box center [420, 69] width 148 height 15
click at [495, 60] on button "Save" at bounding box center [483, 64] width 33 height 16
click at [126, 201] on li "Tasks" at bounding box center [124, 209] width 34 height 19
click at [125, 206] on link "Tasks" at bounding box center [118, 210] width 23 height 17
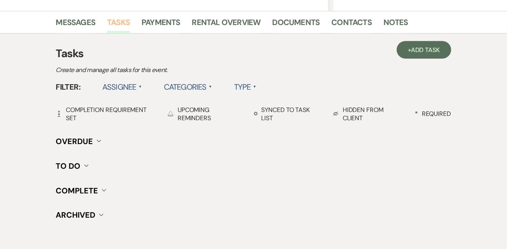
scroll to position [199, 0]
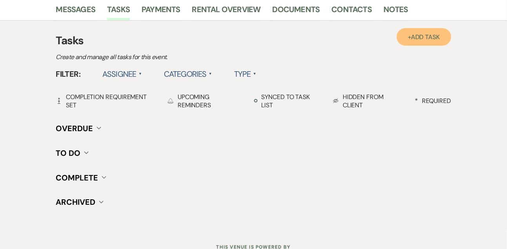
click at [424, 43] on link "+ Add Task" at bounding box center [424, 37] width 54 height 18
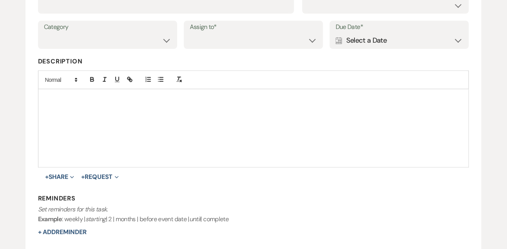
scroll to position [131, 0]
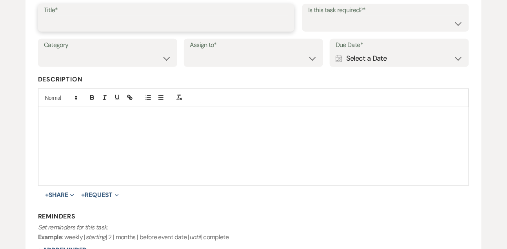
click at [191, 16] on input "Title*" at bounding box center [166, 23] width 245 height 15
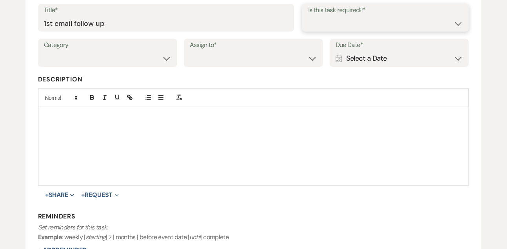
click at [316, 25] on select "Yes No" at bounding box center [385, 23] width 155 height 15
click at [164, 61] on select "Venue Vendors Guests Details Finalize & Share" at bounding box center [107, 58] width 127 height 15
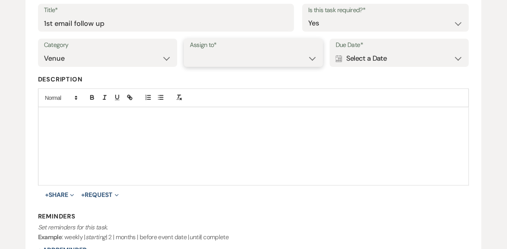
click at [203, 55] on select "Venue Client" at bounding box center [253, 58] width 127 height 15
click at [373, 57] on div "Calendar Select a Date Expand" at bounding box center [399, 58] width 127 height 15
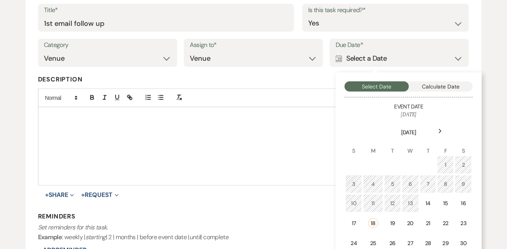
click at [440, 131] on icon "Next" at bounding box center [440, 131] width 4 height 5
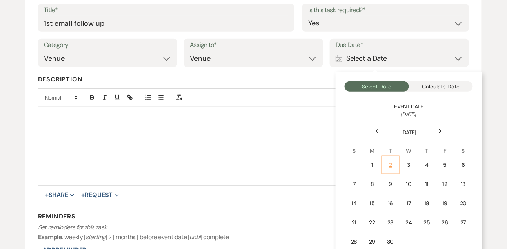
click at [387, 161] on div "2" at bounding box center [389, 165] width 7 height 8
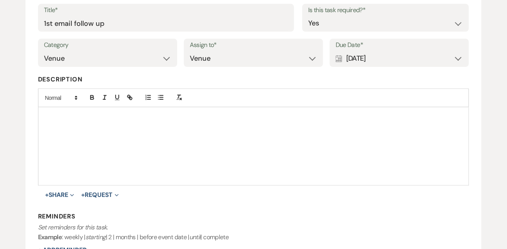
scroll to position [245, 0]
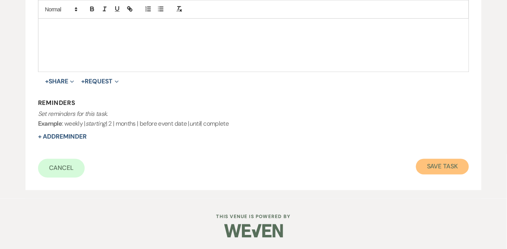
click at [430, 163] on button "Save Task" at bounding box center [442, 167] width 53 height 16
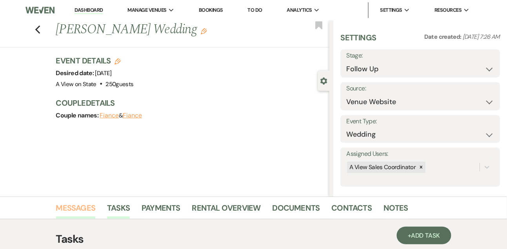
scroll to position [116, 0]
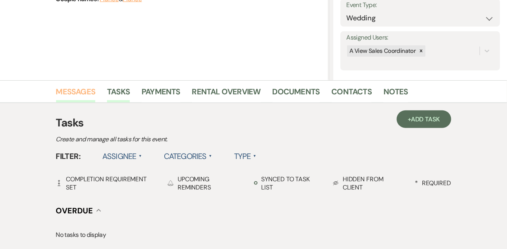
click at [79, 95] on link "Messages" at bounding box center [76, 93] width 40 height 17
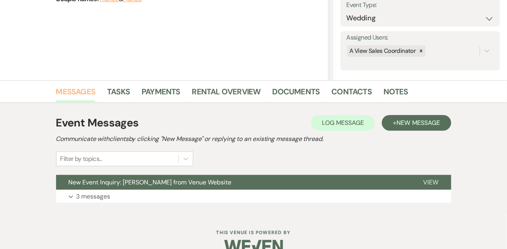
scroll to position [132, 0]
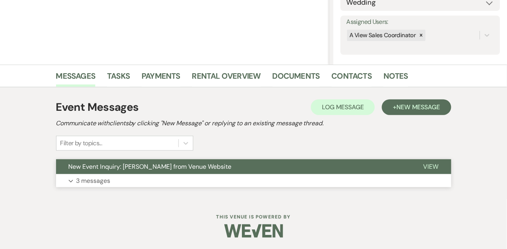
click at [84, 184] on p "3 messages" at bounding box center [93, 181] width 34 height 10
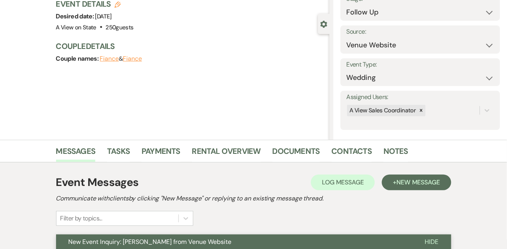
scroll to position [0, 0]
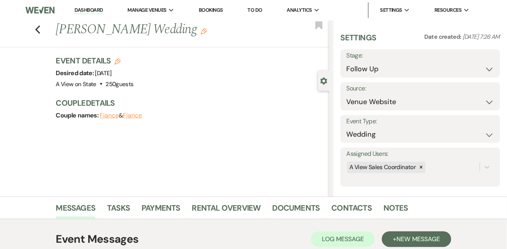
click at [84, 9] on link "Dashboard" at bounding box center [88, 10] width 28 height 7
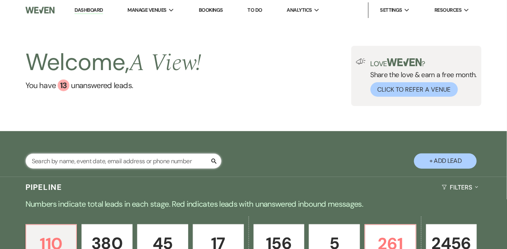
click at [71, 156] on input "text" at bounding box center [123, 161] width 196 height 15
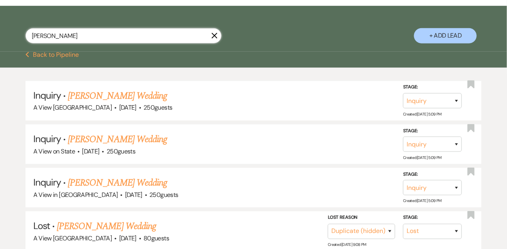
scroll to position [126, 0]
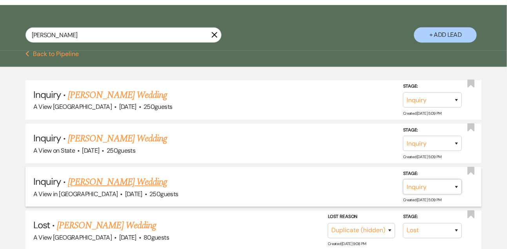
click at [423, 186] on select "Inquiry Follow Up Tour Requested Tour Confirmed Toured Proposal Sent Booked Lost" at bounding box center [432, 187] width 59 height 15
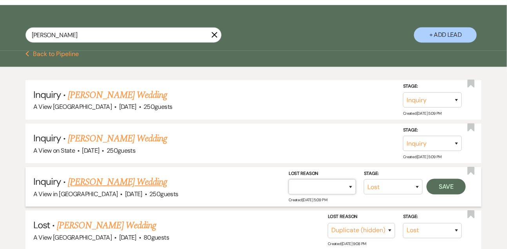
click at [337, 190] on select "Booked Elsewhere Budget Date Unavailable No Response Not a Good Match Capacity …" at bounding box center [321, 187] width 67 height 15
click at [446, 189] on button "Save" at bounding box center [445, 187] width 39 height 16
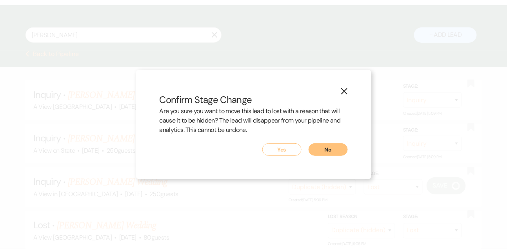
click at [284, 150] on button "Yes" at bounding box center [281, 149] width 39 height 13
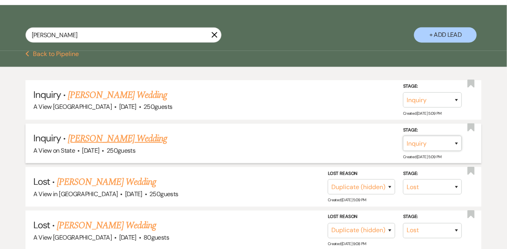
click at [426, 140] on select "Inquiry Follow Up Tour Requested Tour Confirmed Toured Proposal Sent Booked Lost" at bounding box center [432, 143] width 59 height 15
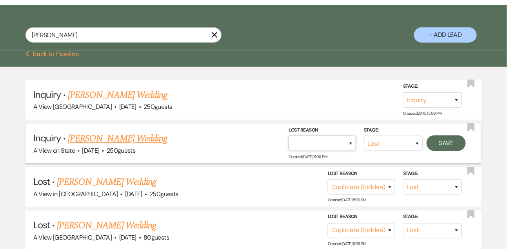
click at [325, 147] on select "Booked Elsewhere Budget Date Unavailable No Response Not a Good Match Capacity …" at bounding box center [321, 143] width 67 height 15
click at [454, 140] on button "Save" at bounding box center [445, 144] width 39 height 16
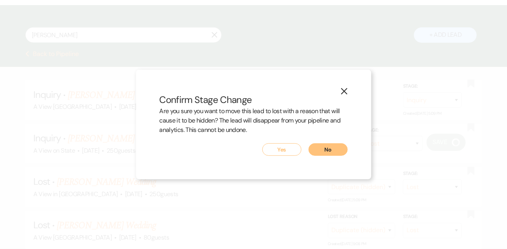
click at [275, 152] on button "Yes" at bounding box center [281, 149] width 39 height 13
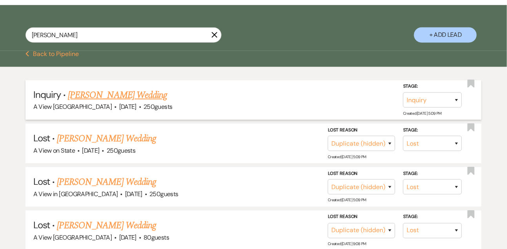
click at [128, 94] on link "[PERSON_NAME] Wedding" at bounding box center [117, 95] width 99 height 14
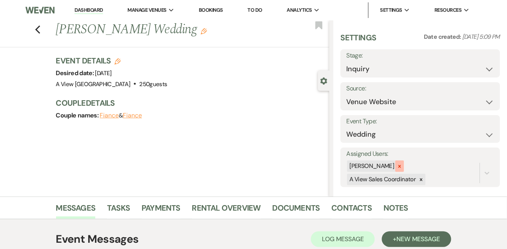
click at [401, 165] on icon at bounding box center [399, 166] width 3 height 3
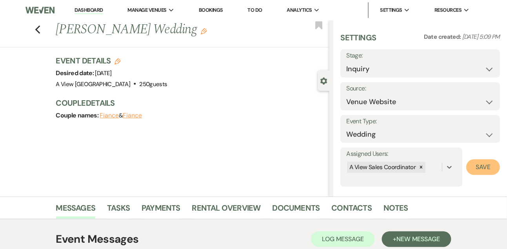
click at [478, 167] on button "Save" at bounding box center [483, 168] width 34 height 16
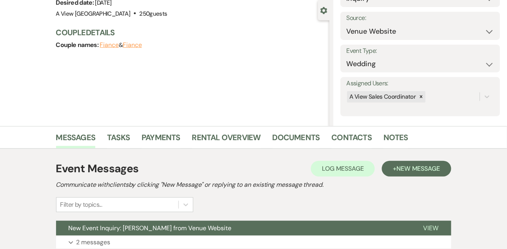
scroll to position [132, 0]
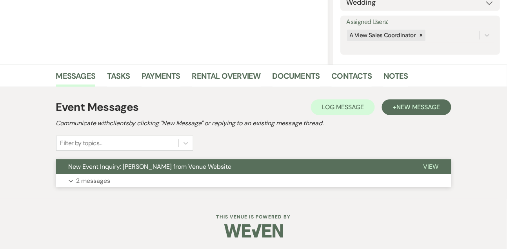
click at [105, 177] on p "2 messages" at bounding box center [93, 181] width 34 height 10
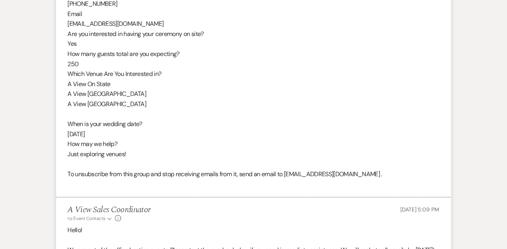
scroll to position [647, 0]
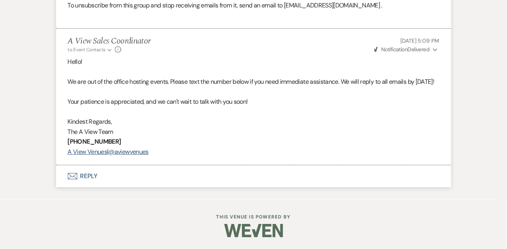
click at [89, 180] on button "Envelope Reply" at bounding box center [253, 176] width 395 height 22
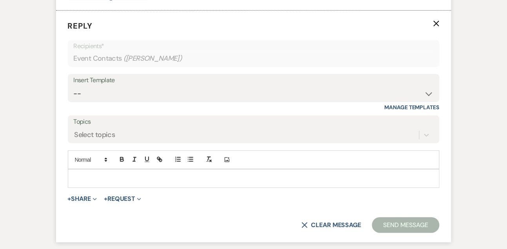
scroll to position [804, 0]
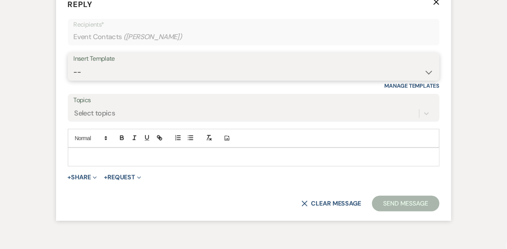
click at [110, 80] on select "-- Tour Confirmation Contract (Pre-Booked Leads) Out of office Inquiry Email Al…" at bounding box center [254, 72] width 360 height 15
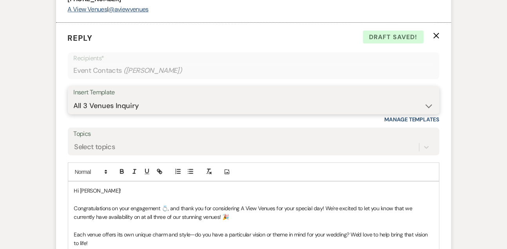
scroll to position [957, 0]
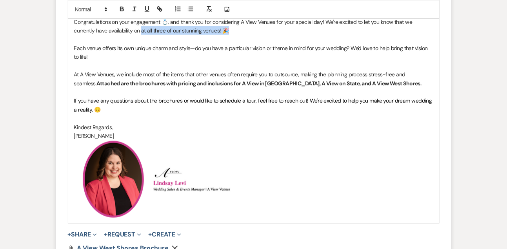
drag, startPoint x: 118, startPoint y: 51, endPoint x: 219, endPoint y: 54, distance: 100.4
click at [219, 35] on p "Congratulations on your engagement 💍, and thank you for considering A View Venu…" at bounding box center [253, 27] width 359 height 18
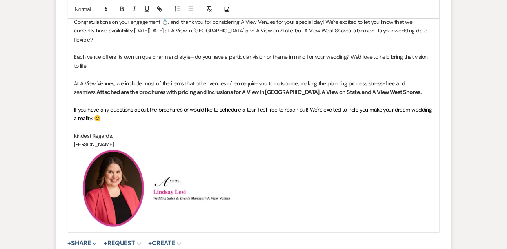
click at [289, 44] on p "Congratulations on your engagement 💍, and thank you for considering A View Venu…" at bounding box center [253, 31] width 359 height 26
click at [181, 105] on p at bounding box center [253, 100] width 359 height 9
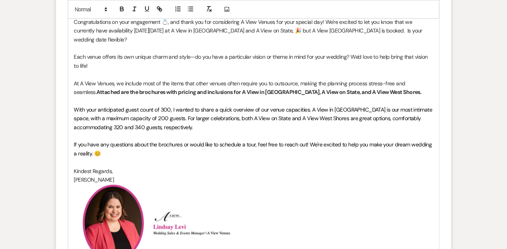
click at [167, 129] on span "With your anticipated guest count of 300, I wanted to share a quick overview of…" at bounding box center [253, 118] width 359 height 25
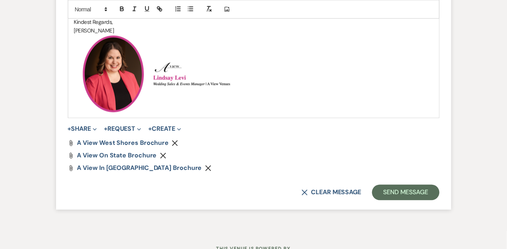
scroll to position [1114, 0]
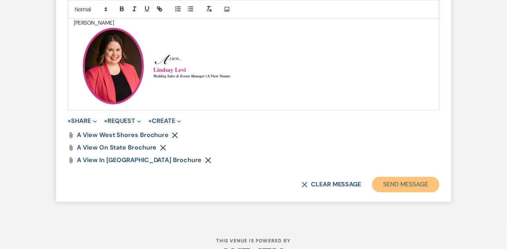
click at [385, 193] on button "Send Message" at bounding box center [405, 185] width 67 height 16
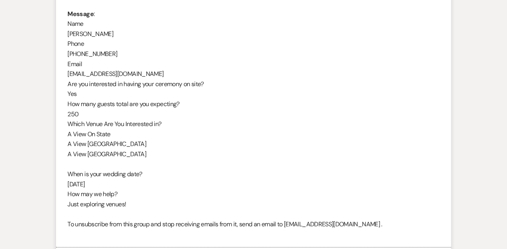
scroll to position [361, 0]
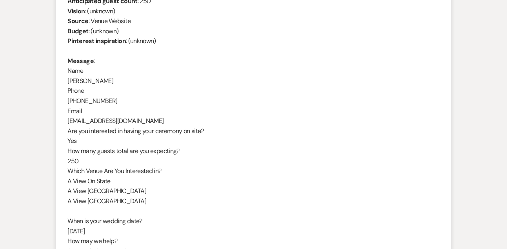
click at [92, 79] on div "From : [PERSON_NAME] Event : [PERSON_NAME] Event Desired date : [DATE] Anticipa…" at bounding box center [254, 126] width 372 height 321
copy div "[PERSON_NAME]"
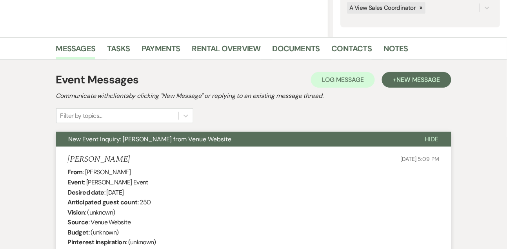
scroll to position [158, 0]
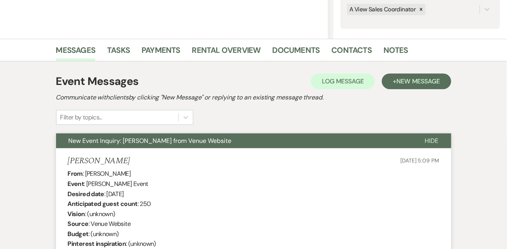
drag, startPoint x: 108, startPoint y: 192, endPoint x: 160, endPoint y: 192, distance: 52.5
copy div "[DATE]"
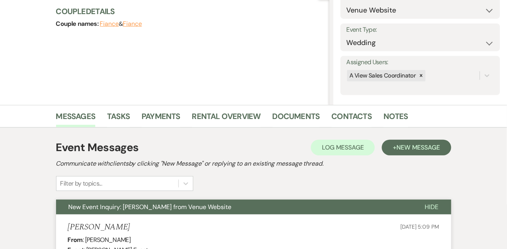
scroll to position [0, 0]
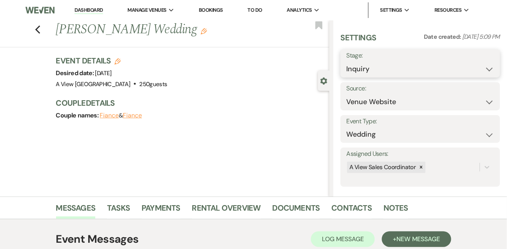
click at [357, 70] on select "Inquiry Follow Up Tour Requested Tour Confirmed Toured Proposal Sent Booked Lost" at bounding box center [420, 69] width 148 height 15
click at [472, 65] on button "Save" at bounding box center [483, 64] width 33 height 16
click at [120, 213] on link "Tasks" at bounding box center [118, 210] width 23 height 17
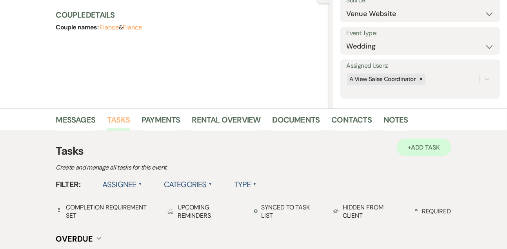
scroll to position [89, 0]
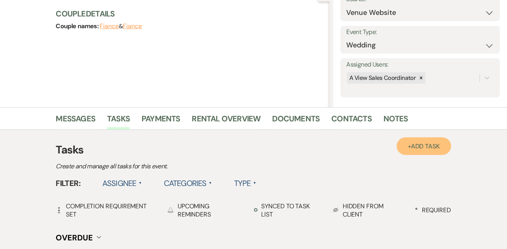
click at [430, 147] on span "Add Task" at bounding box center [425, 146] width 29 height 8
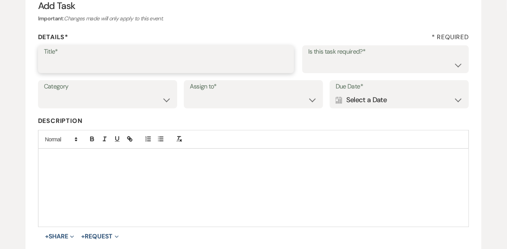
click at [172, 71] on input "Title*" at bounding box center [166, 64] width 245 height 15
click at [321, 69] on select "Yes No" at bounding box center [385, 64] width 155 height 15
click at [125, 104] on select "Venue Vendors Guests Details Finalize & Share" at bounding box center [107, 100] width 127 height 15
click at [208, 105] on select "Venue Client" at bounding box center [253, 100] width 127 height 15
click at [397, 93] on div "Calendar Select a Date Expand" at bounding box center [399, 100] width 127 height 15
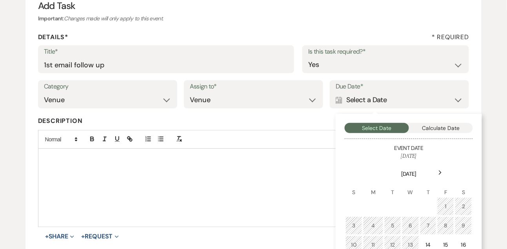
click at [441, 177] on div "Next" at bounding box center [440, 173] width 13 height 13
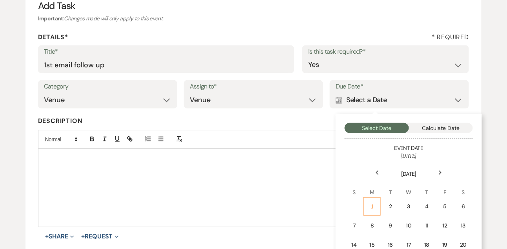
click at [372, 201] on td "1" at bounding box center [371, 207] width 17 height 18
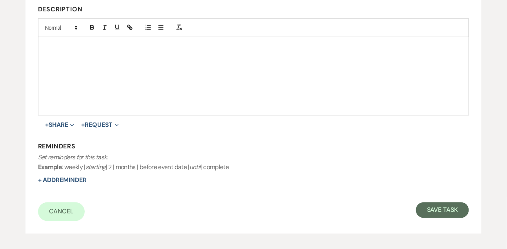
scroll to position [207, 0]
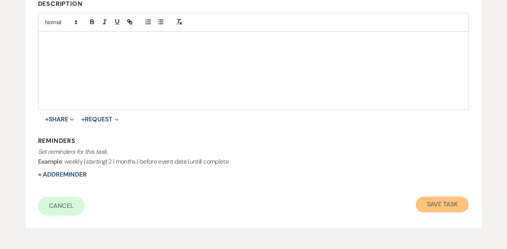
click at [429, 203] on button "Save Task" at bounding box center [442, 205] width 53 height 16
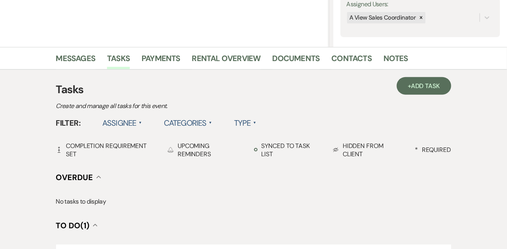
click at [78, 72] on div "+ Add Task Tasks Create and manage all tasks for this event. Filter: Assignee ▲…" at bounding box center [253, 213] width 447 height 287
click at [78, 58] on link "Messages" at bounding box center [76, 60] width 40 height 17
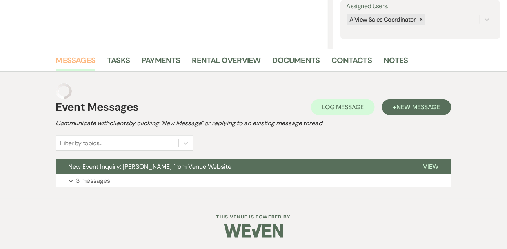
scroll to position [132, 0]
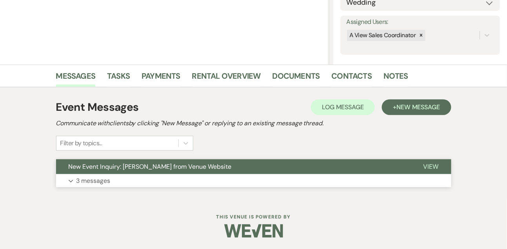
click at [94, 175] on button "Expand 3 messages" at bounding box center [253, 180] width 395 height 13
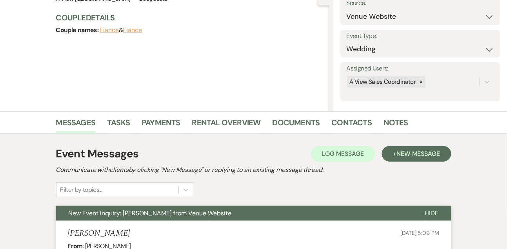
scroll to position [0, 0]
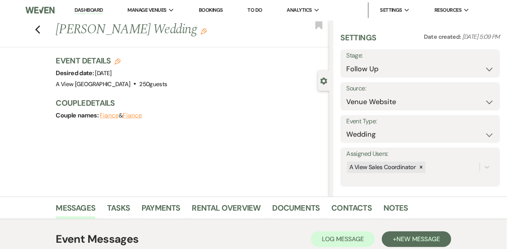
click at [92, 9] on link "Dashboard" at bounding box center [88, 10] width 28 height 7
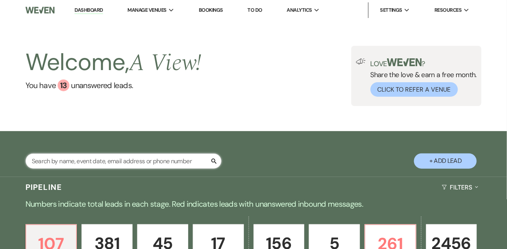
click at [113, 158] on input "text" at bounding box center [123, 161] width 196 height 15
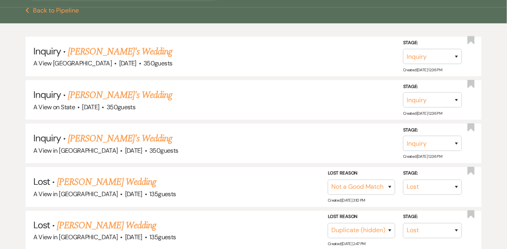
scroll to position [172, 0]
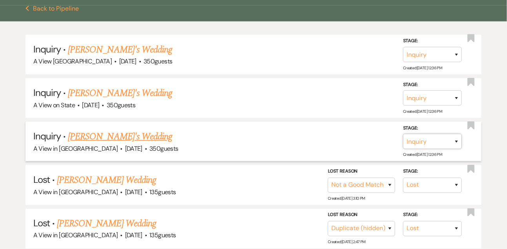
click at [409, 139] on select "Inquiry Follow Up Tour Requested Tour Confirmed Toured Proposal Sent Booked Lost" at bounding box center [432, 141] width 59 height 15
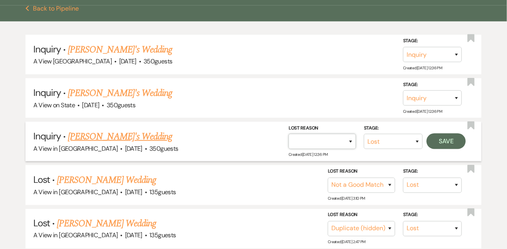
click at [310, 142] on select "Booked Elsewhere Budget Date Unavailable No Response Not a Good Match Capacity …" at bounding box center [321, 141] width 67 height 15
click at [446, 145] on button "Save" at bounding box center [445, 142] width 39 height 16
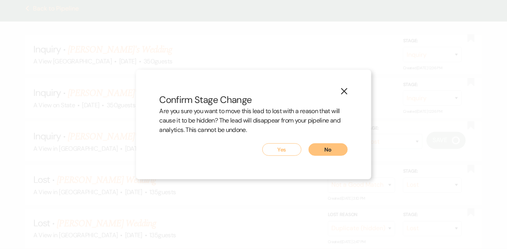
click at [282, 151] on button "Yes" at bounding box center [281, 149] width 39 height 13
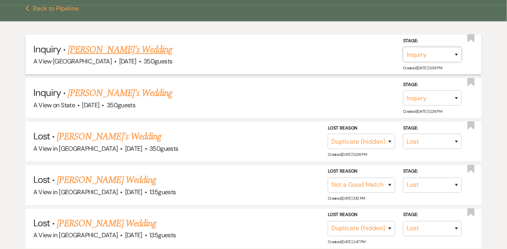
click at [432, 52] on select "Inquiry Follow Up Tour Requested Tour Confirmed Toured Proposal Sent Booked Lost" at bounding box center [432, 54] width 59 height 15
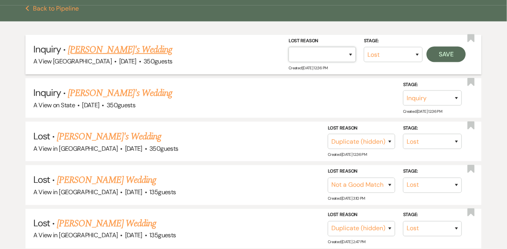
click at [319, 52] on select "Booked Elsewhere Budget Date Unavailable No Response Not a Good Match Capacity …" at bounding box center [321, 54] width 67 height 15
click at [443, 56] on button "Save" at bounding box center [445, 55] width 39 height 16
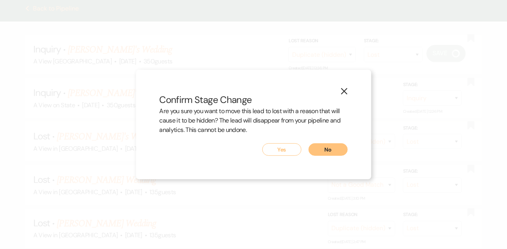
click at [284, 152] on button "Yes" at bounding box center [281, 149] width 39 height 13
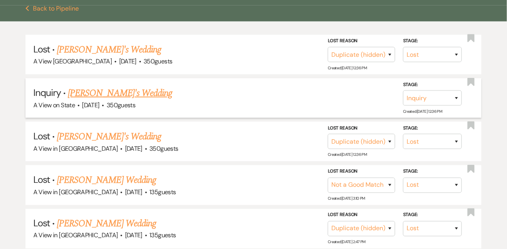
click at [141, 91] on link "[PERSON_NAME]'s Wedding" at bounding box center [120, 93] width 104 height 14
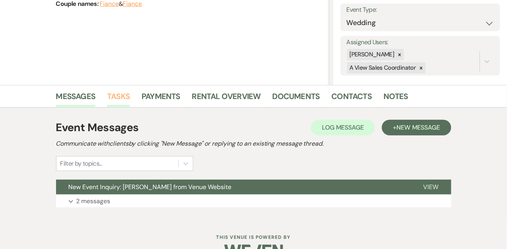
scroll to position [132, 0]
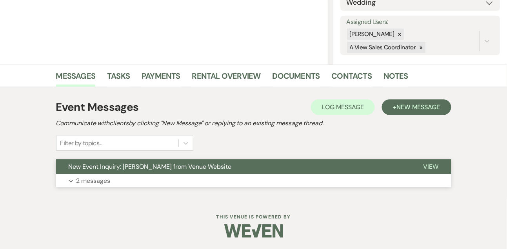
click at [214, 182] on button "Expand 2 messages" at bounding box center [253, 180] width 395 height 13
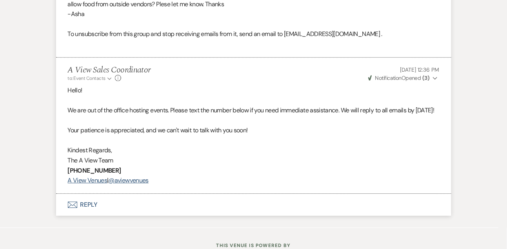
scroll to position [668, 0]
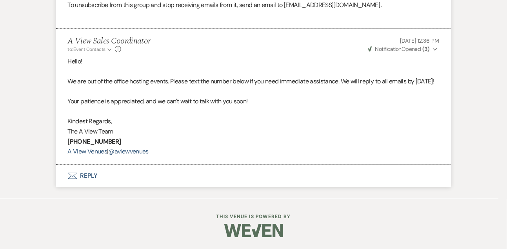
click at [100, 167] on button "Envelope Reply" at bounding box center [253, 176] width 395 height 22
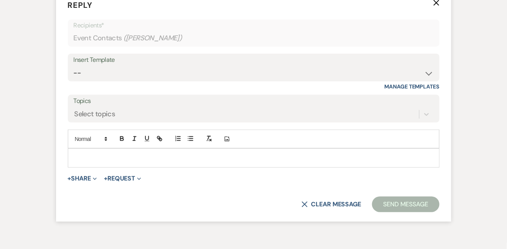
scroll to position [824, 0]
click at [97, 161] on p at bounding box center [253, 157] width 359 height 9
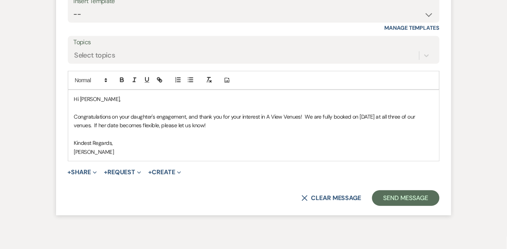
scroll to position [885, 0]
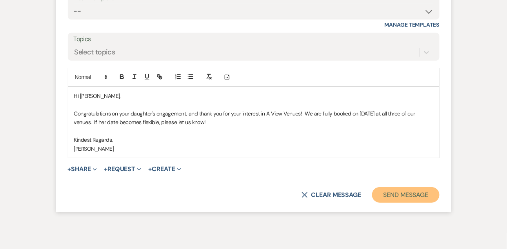
click at [398, 203] on button "Send Message" at bounding box center [405, 195] width 67 height 16
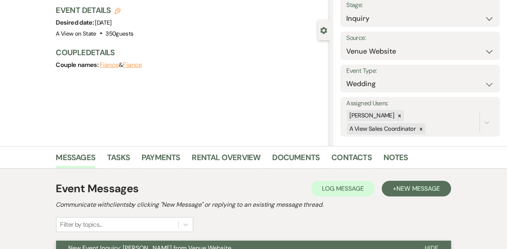
scroll to position [0, 0]
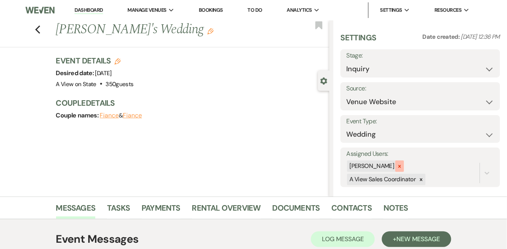
click at [404, 167] on div at bounding box center [399, 166] width 9 height 11
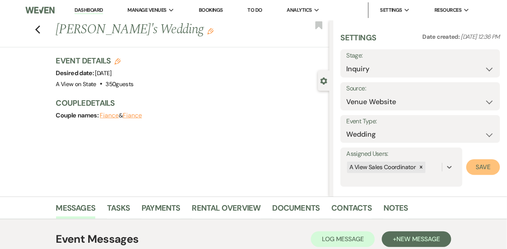
click at [488, 173] on button "Save" at bounding box center [483, 168] width 34 height 16
click at [379, 73] on select "Inquiry Follow Up Tour Requested Tour Confirmed Toured Proposal Sent Booked Lost" at bounding box center [420, 69] width 148 height 15
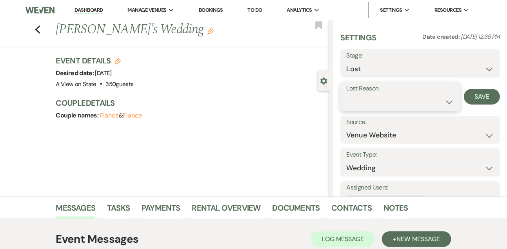
click at [366, 107] on select "Booked Elsewhere Budget Date Unavailable No Response Not a Good Match Capacity …" at bounding box center [399, 101] width 107 height 15
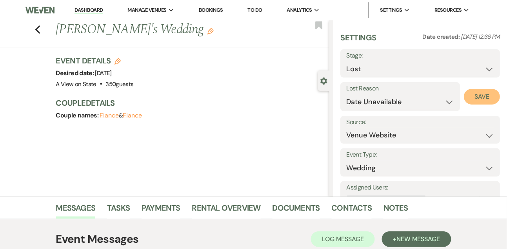
click at [480, 97] on button "Save" at bounding box center [482, 97] width 36 height 16
click at [88, 9] on link "Dashboard" at bounding box center [88, 10] width 28 height 7
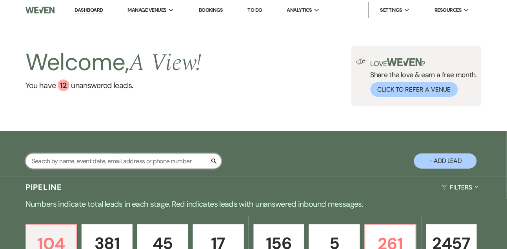
click at [85, 160] on input "text" at bounding box center [123, 161] width 196 height 15
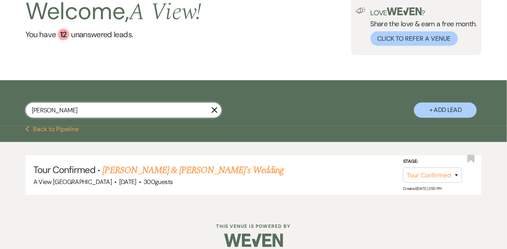
scroll to position [60, 0]
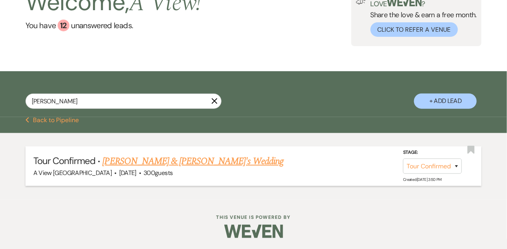
click at [123, 161] on link "[PERSON_NAME] & [PERSON_NAME]'s Wedding" at bounding box center [193, 161] width 181 height 14
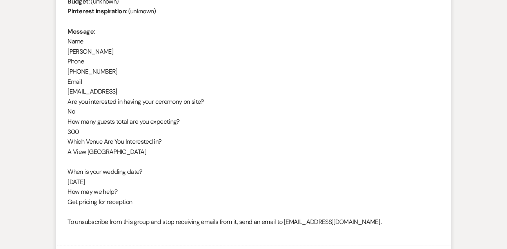
scroll to position [145, 0]
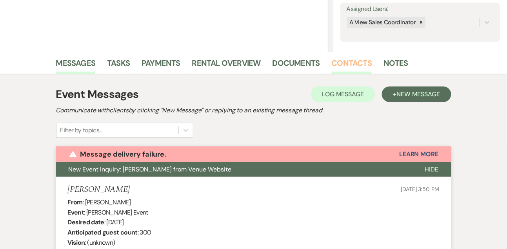
click at [354, 63] on link "Contacts" at bounding box center [352, 65] width 40 height 17
